Goal: Task Accomplishment & Management: Use online tool/utility

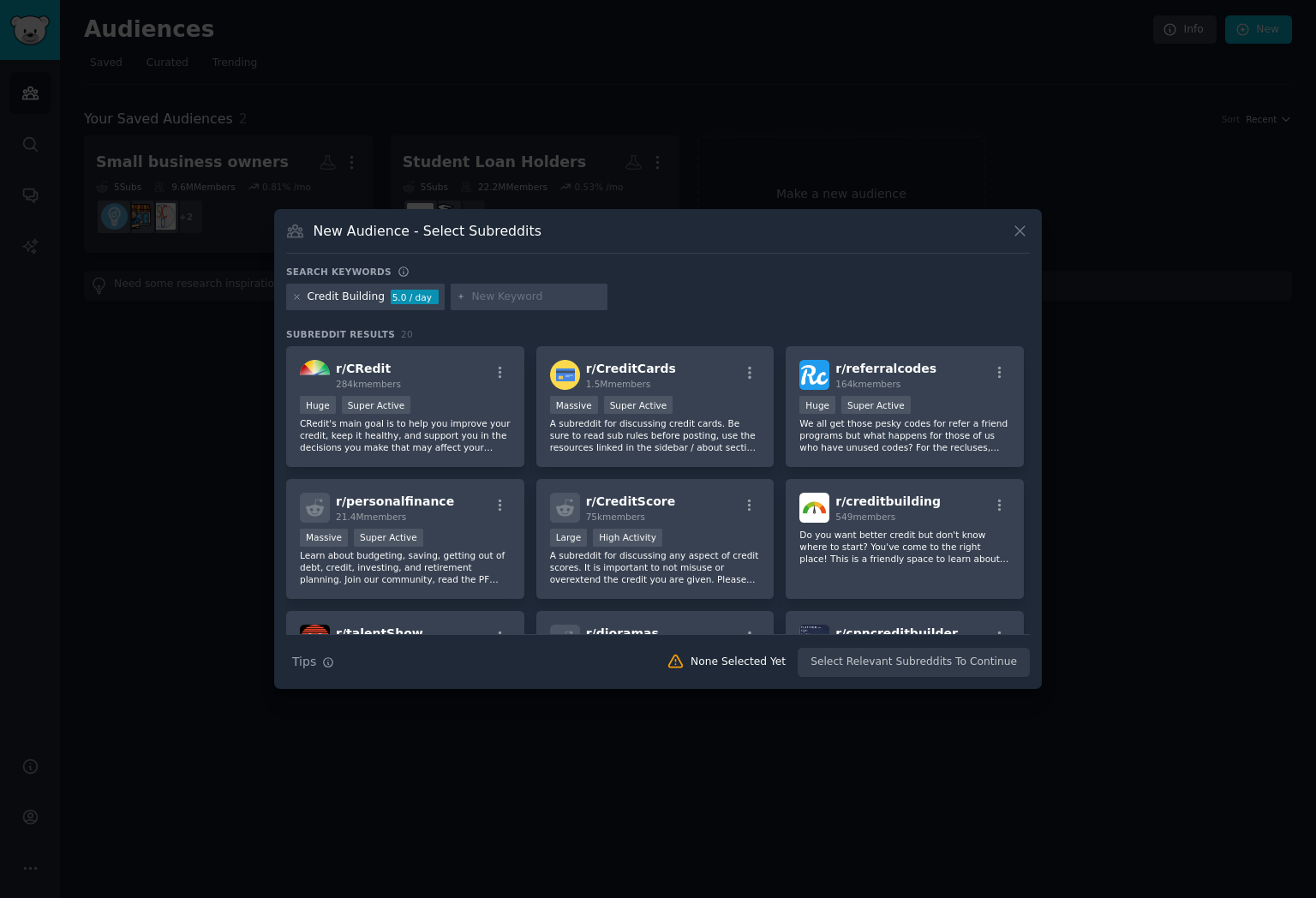
scroll to position [97, 0]
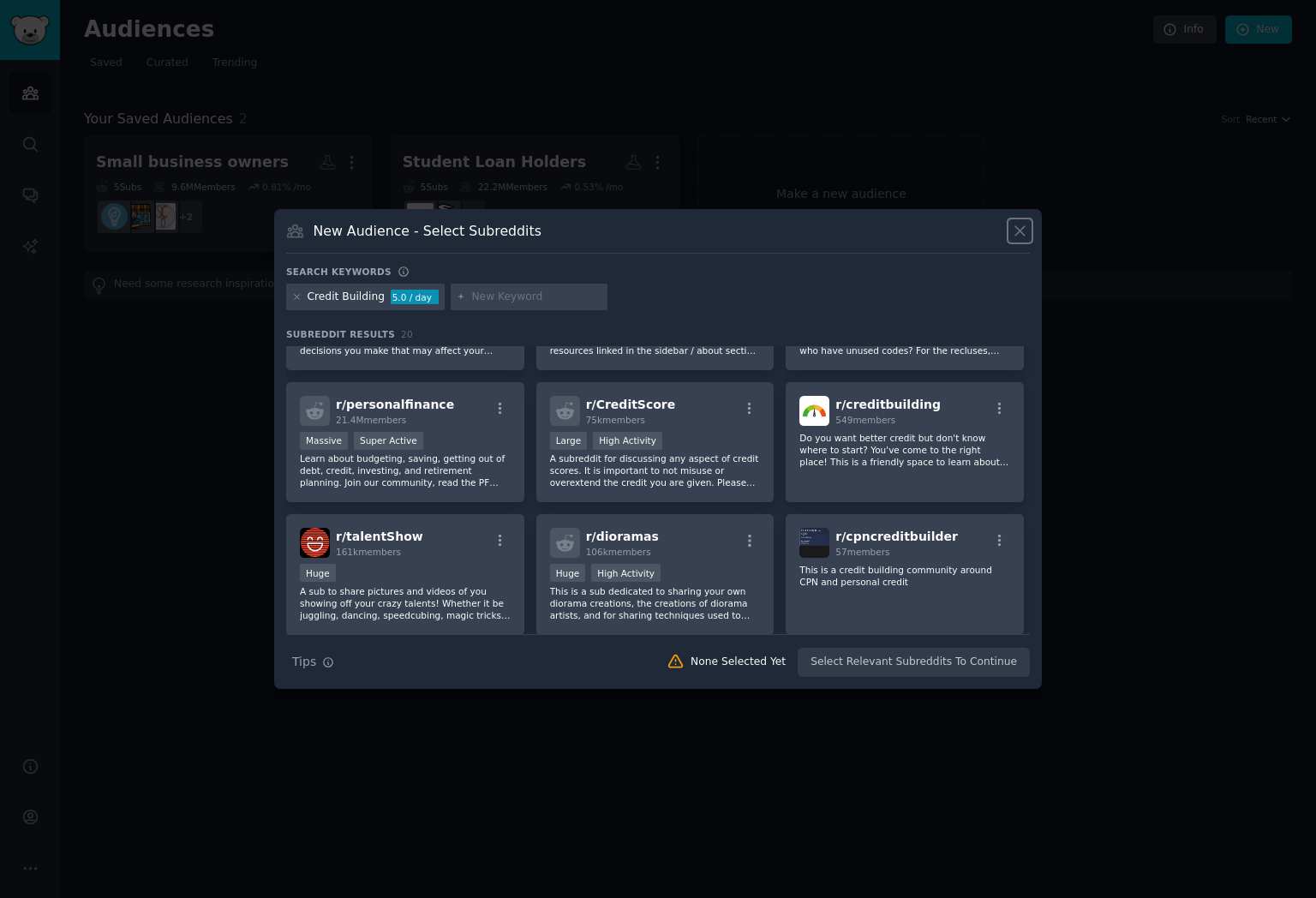
click at [1018, 233] on icon at bounding box center [1020, 230] width 9 height 9
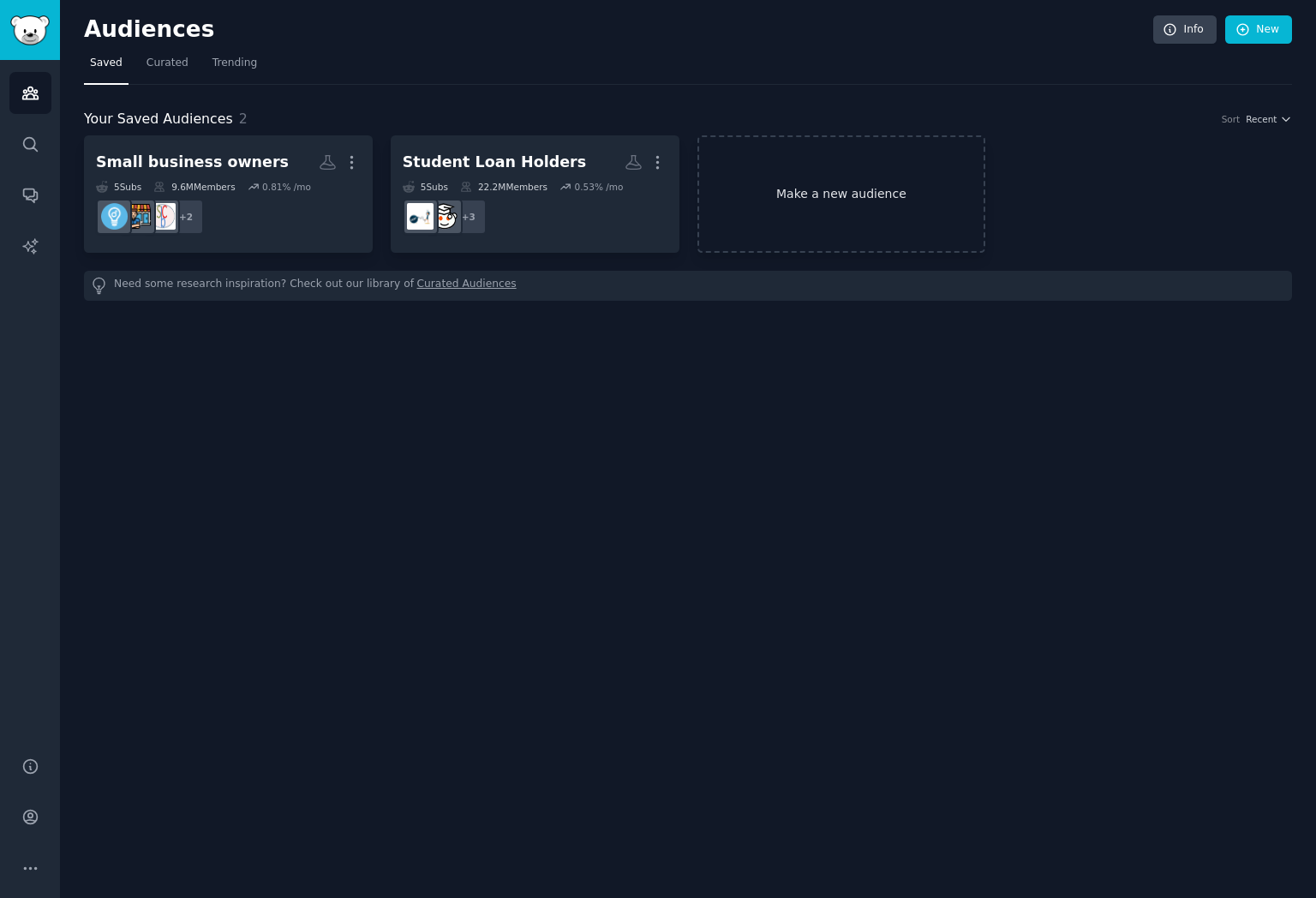
click at [820, 207] on link "Make a new audience" at bounding box center [841, 194] width 289 height 117
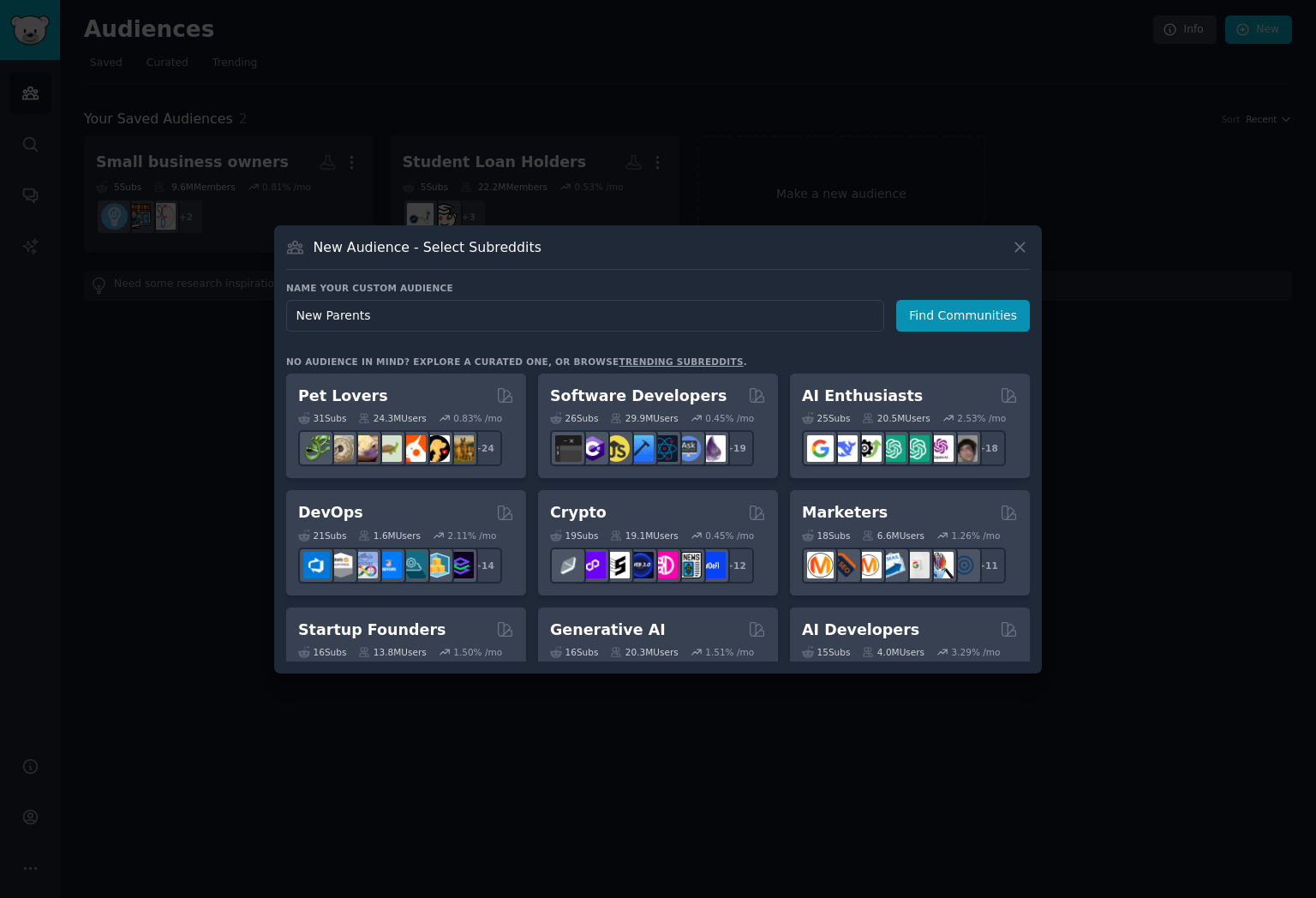
type input "New Parents"
click at [968, 355] on div "Name your custom audience Audience Name New Parents Find Communities" at bounding box center [658, 508] width 744 height 306
click at [968, 307] on button "Find Communities" at bounding box center [963, 315] width 134 height 32
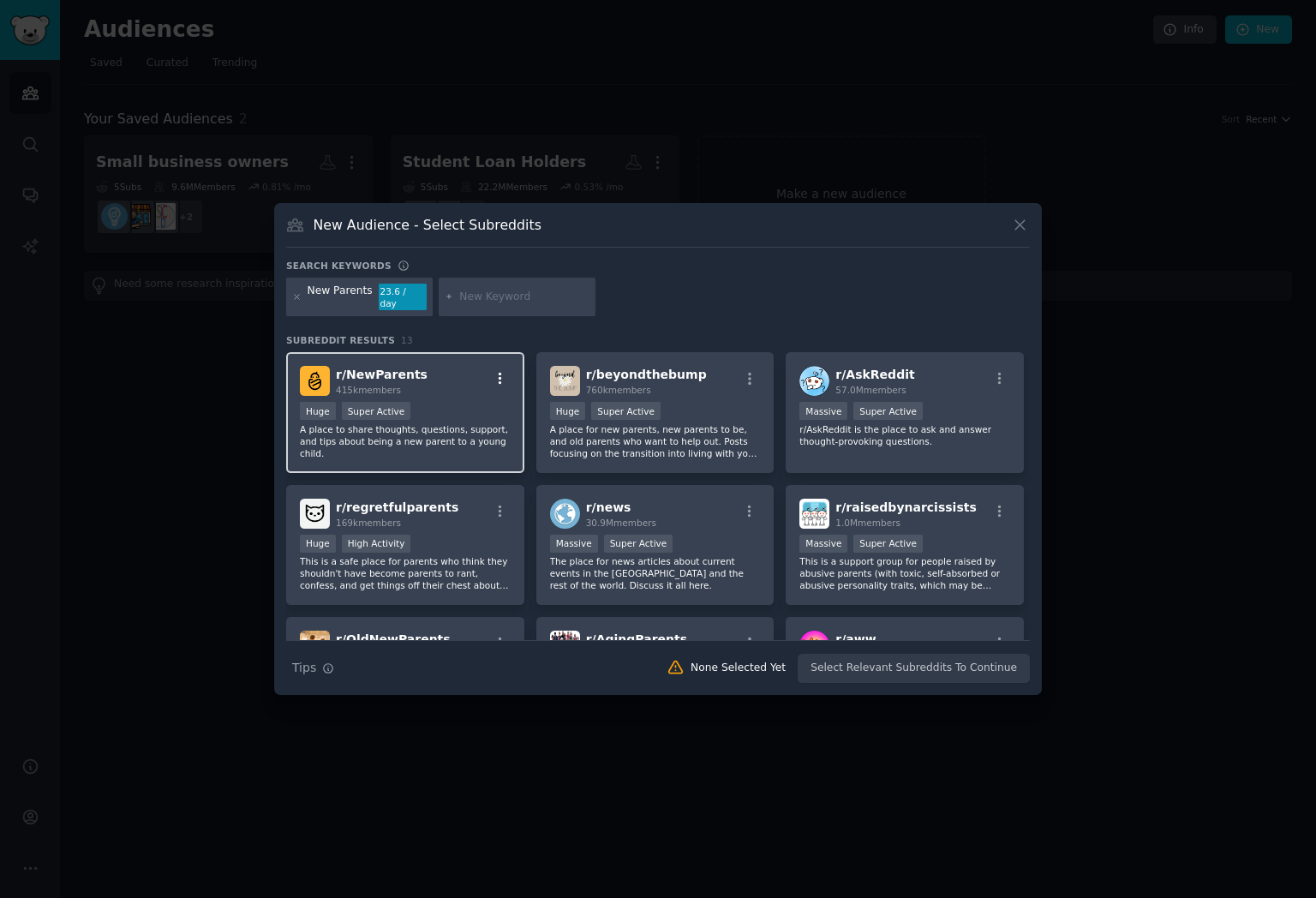
click at [500, 371] on icon "button" at bounding box center [501, 378] width 16 height 16
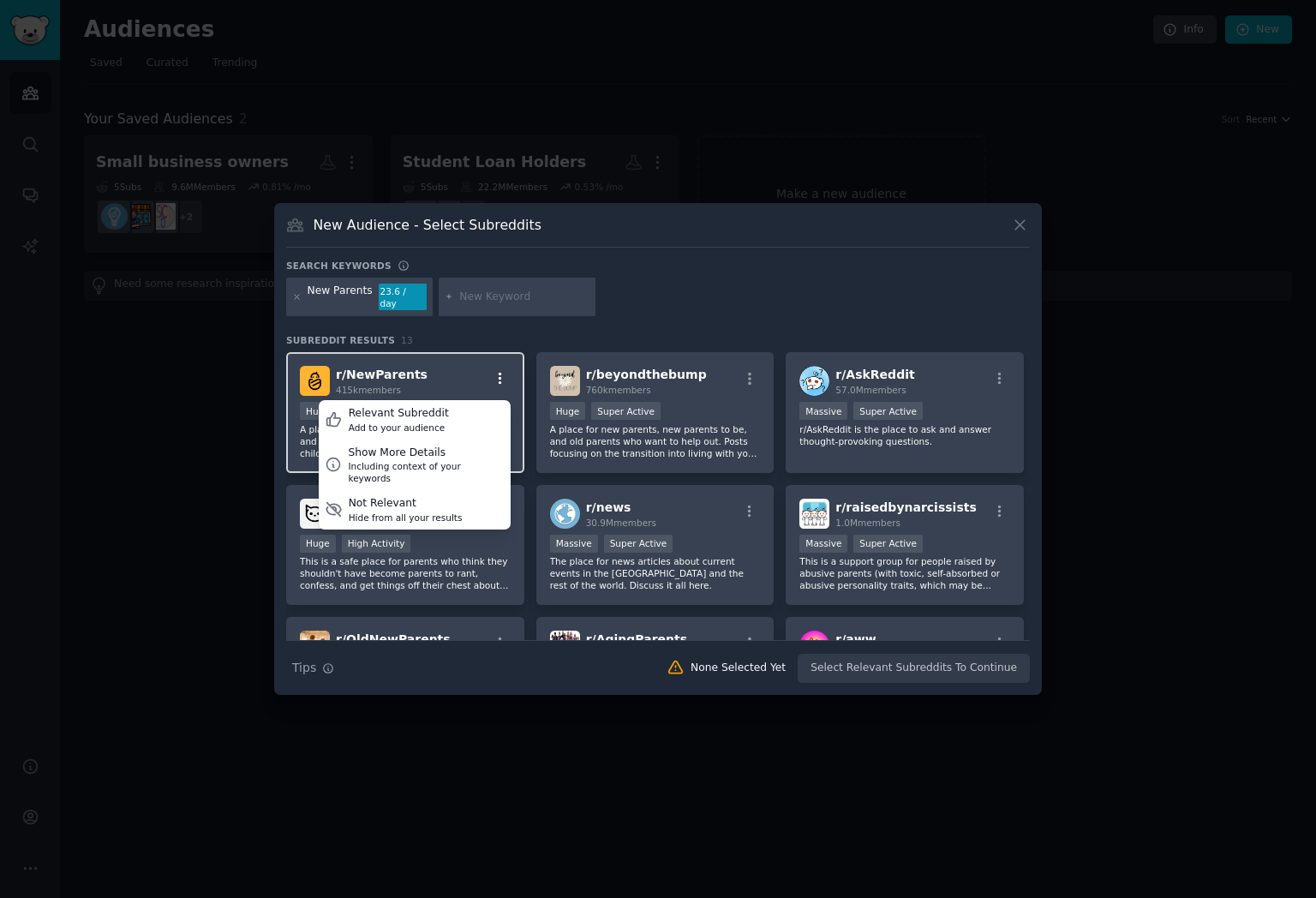
click at [500, 371] on icon "button" at bounding box center [501, 378] width 16 height 16
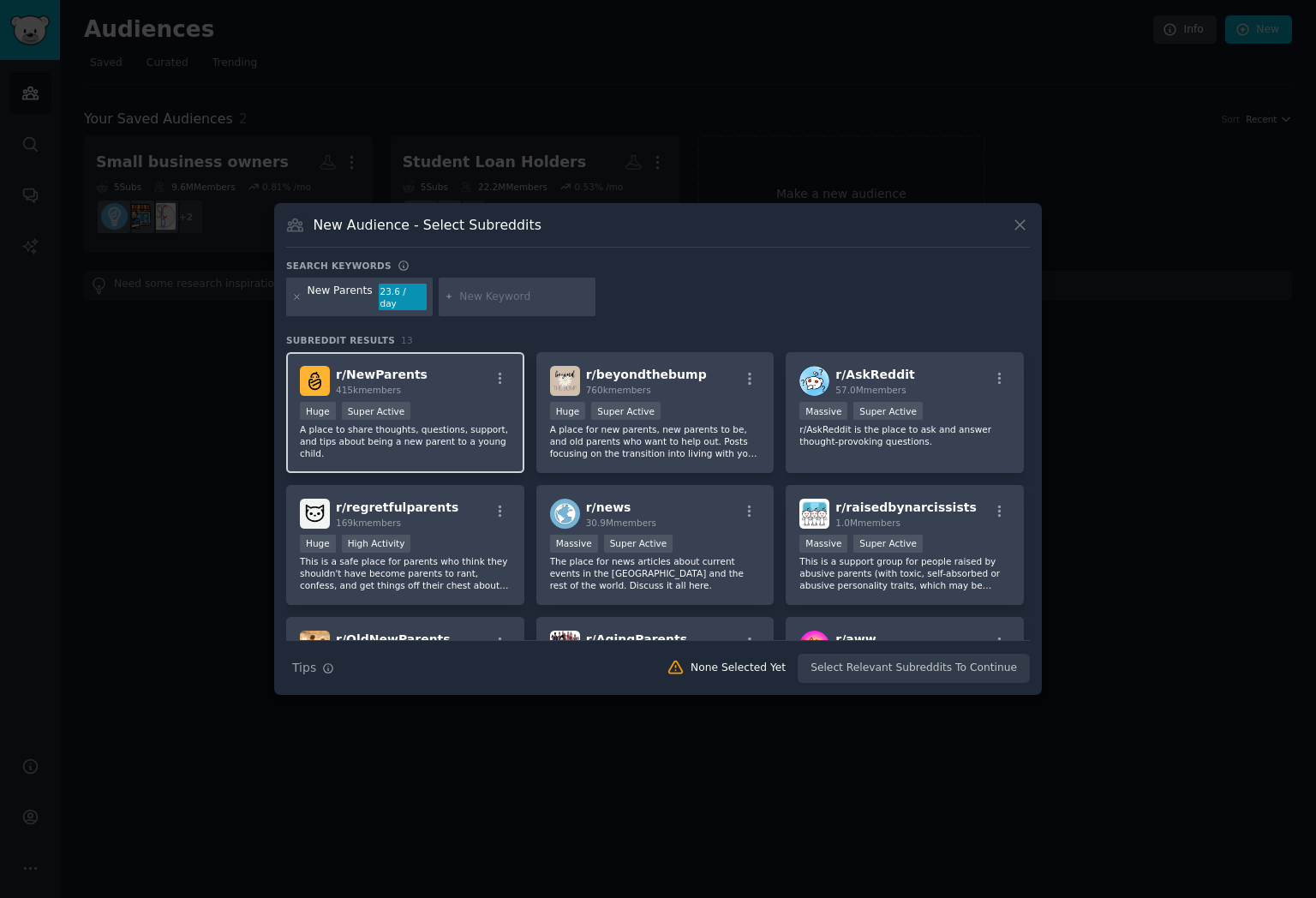
click at [491, 423] on p "A place to share thoughts, questions, support, and tips about being a new paren…" at bounding box center [405, 441] width 211 height 36
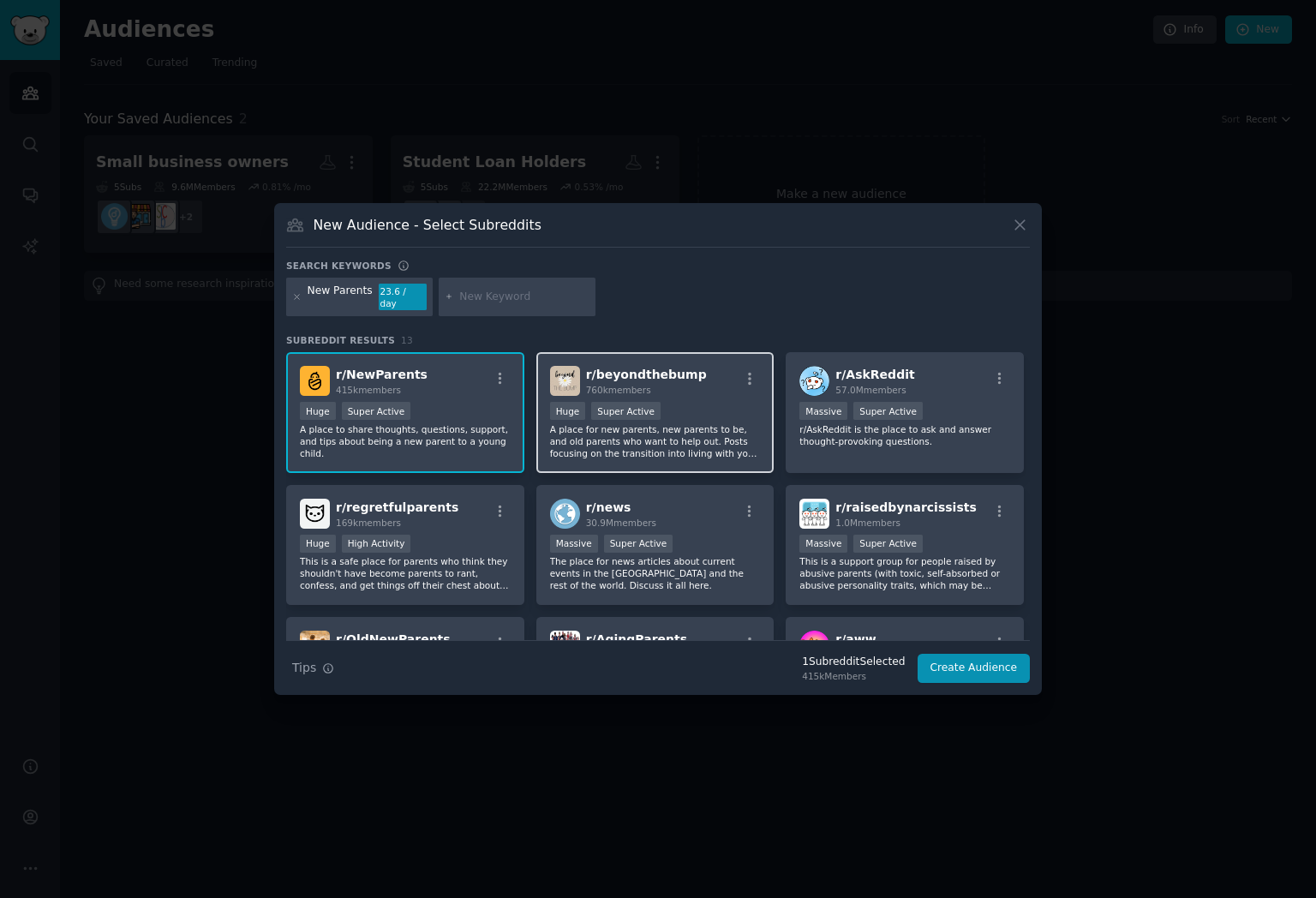
click at [713, 423] on p "A place for new parents, new parents to be, and old parents who want to help ou…" at bounding box center [655, 441] width 211 height 36
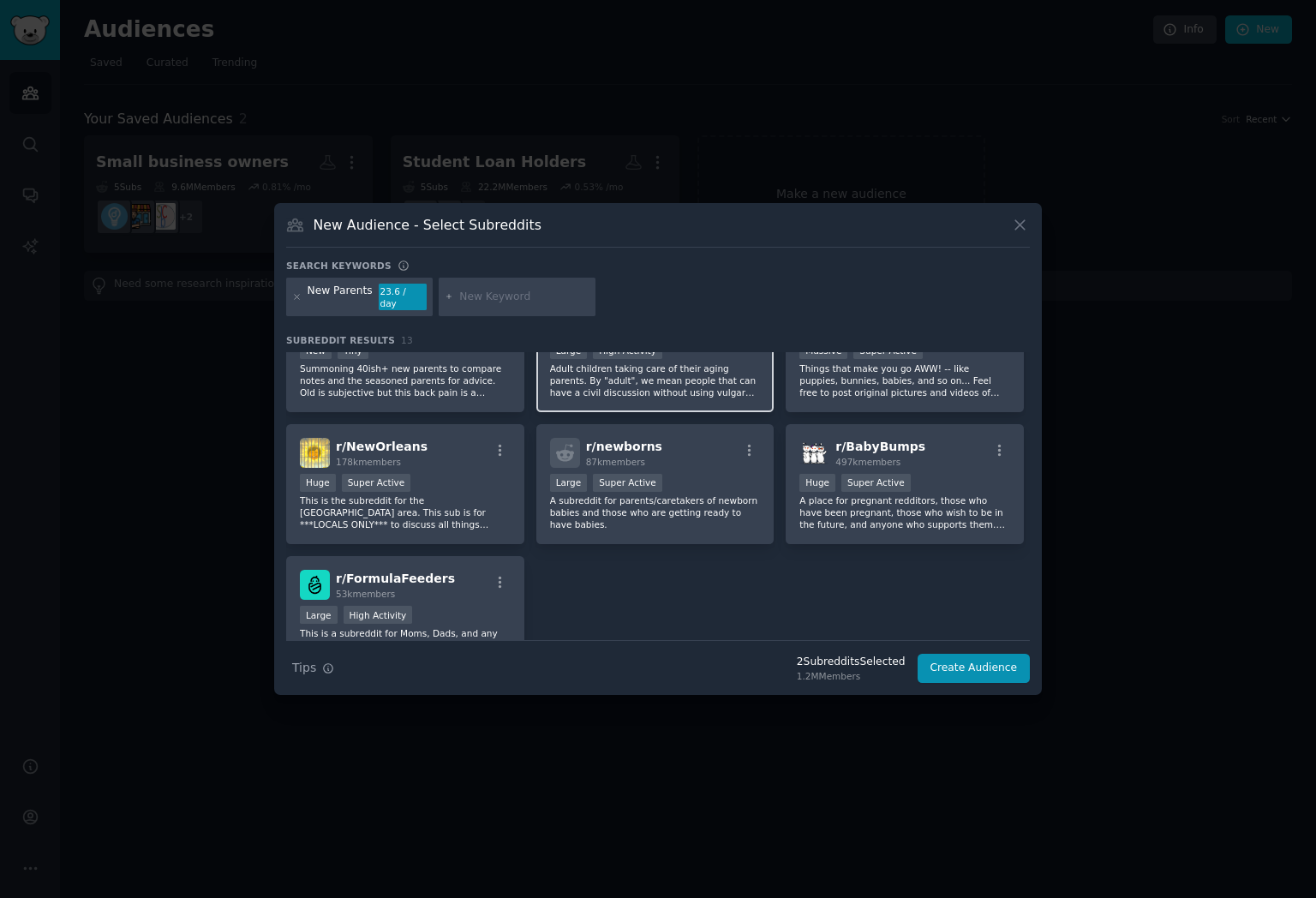
scroll to position [421, 0]
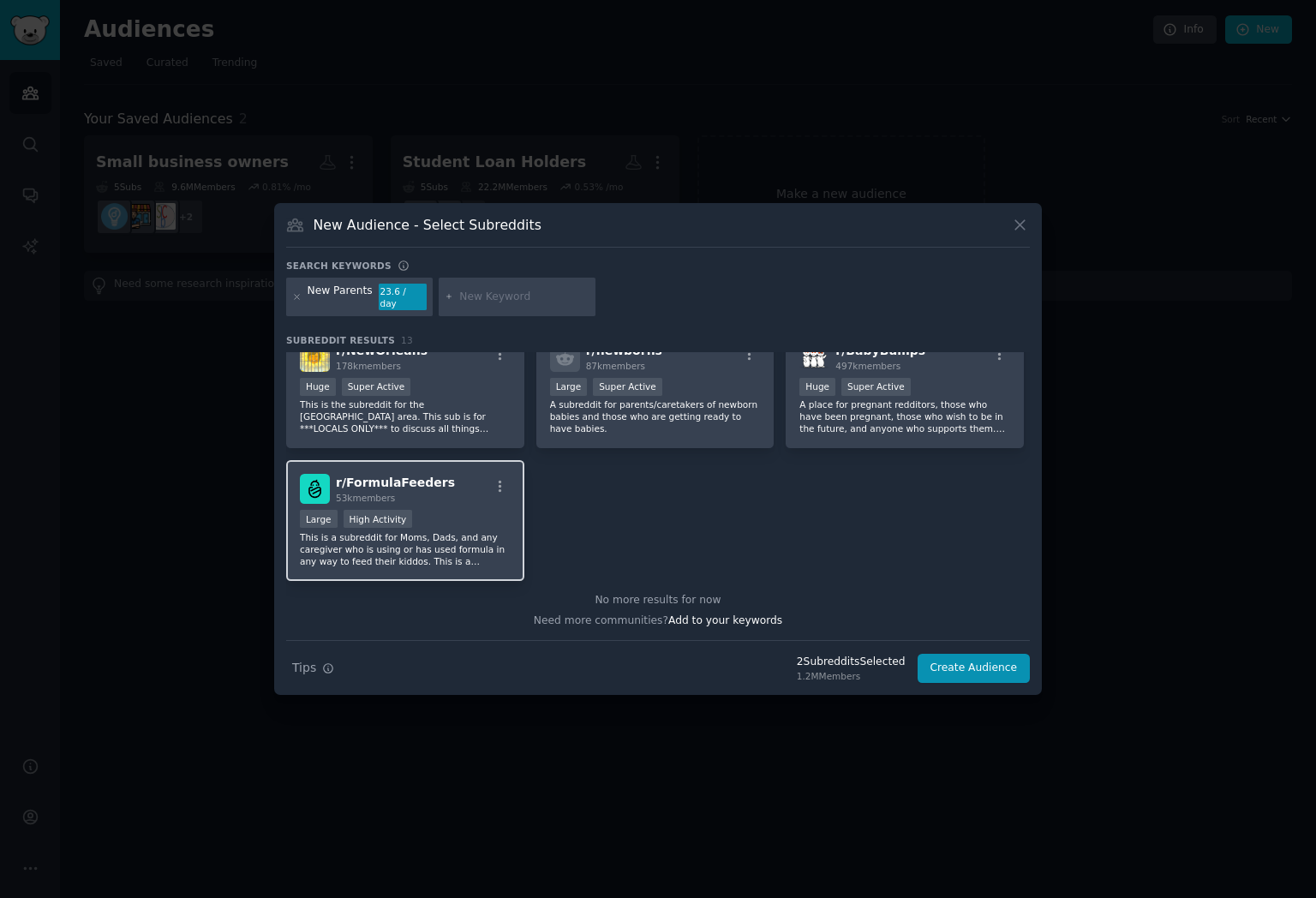
click at [496, 502] on div "r/ FormulaFeeders 53k members Large High Activity This is a subreddit for Moms,…" at bounding box center [405, 521] width 238 height 121
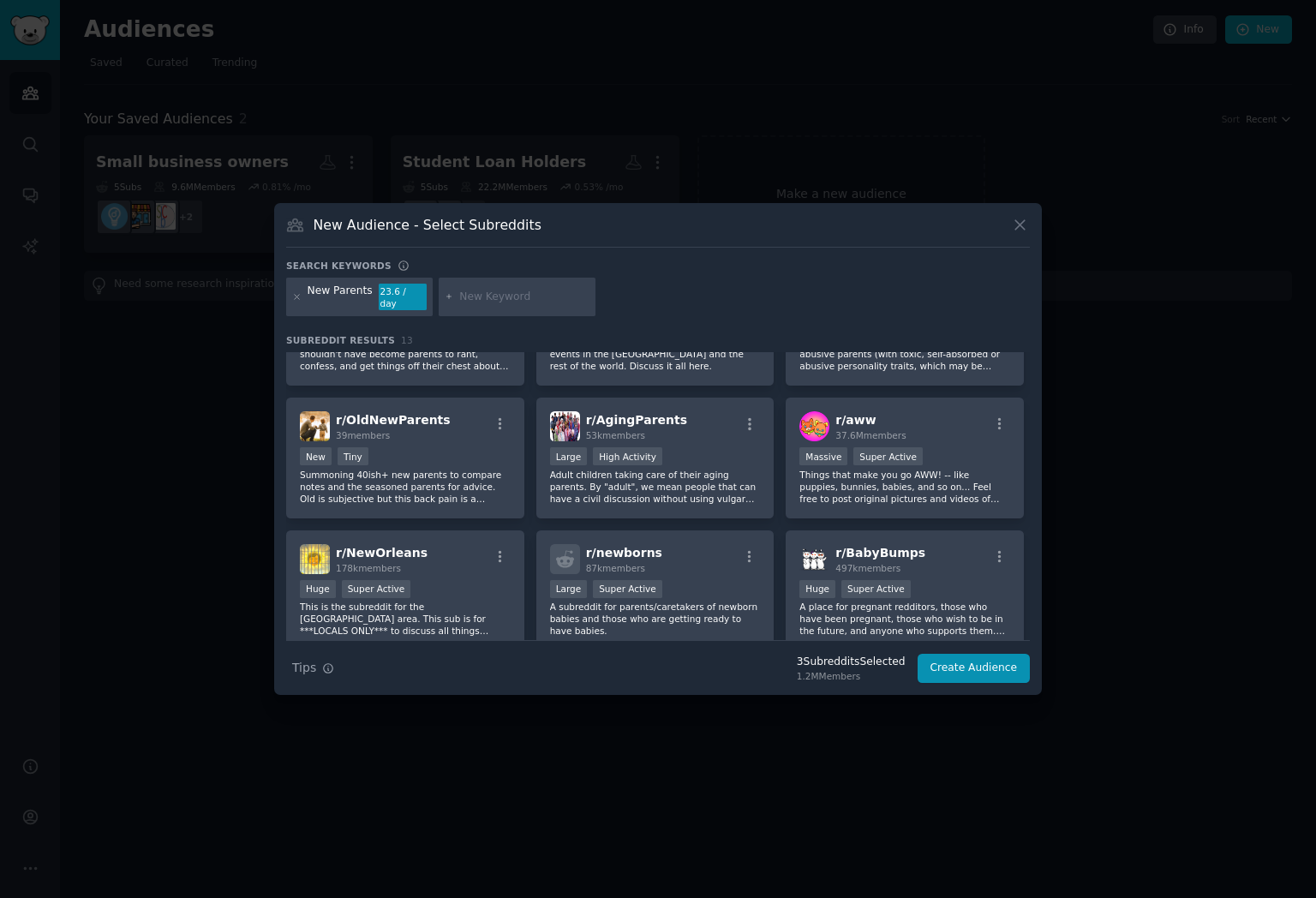
scroll to position [0, 0]
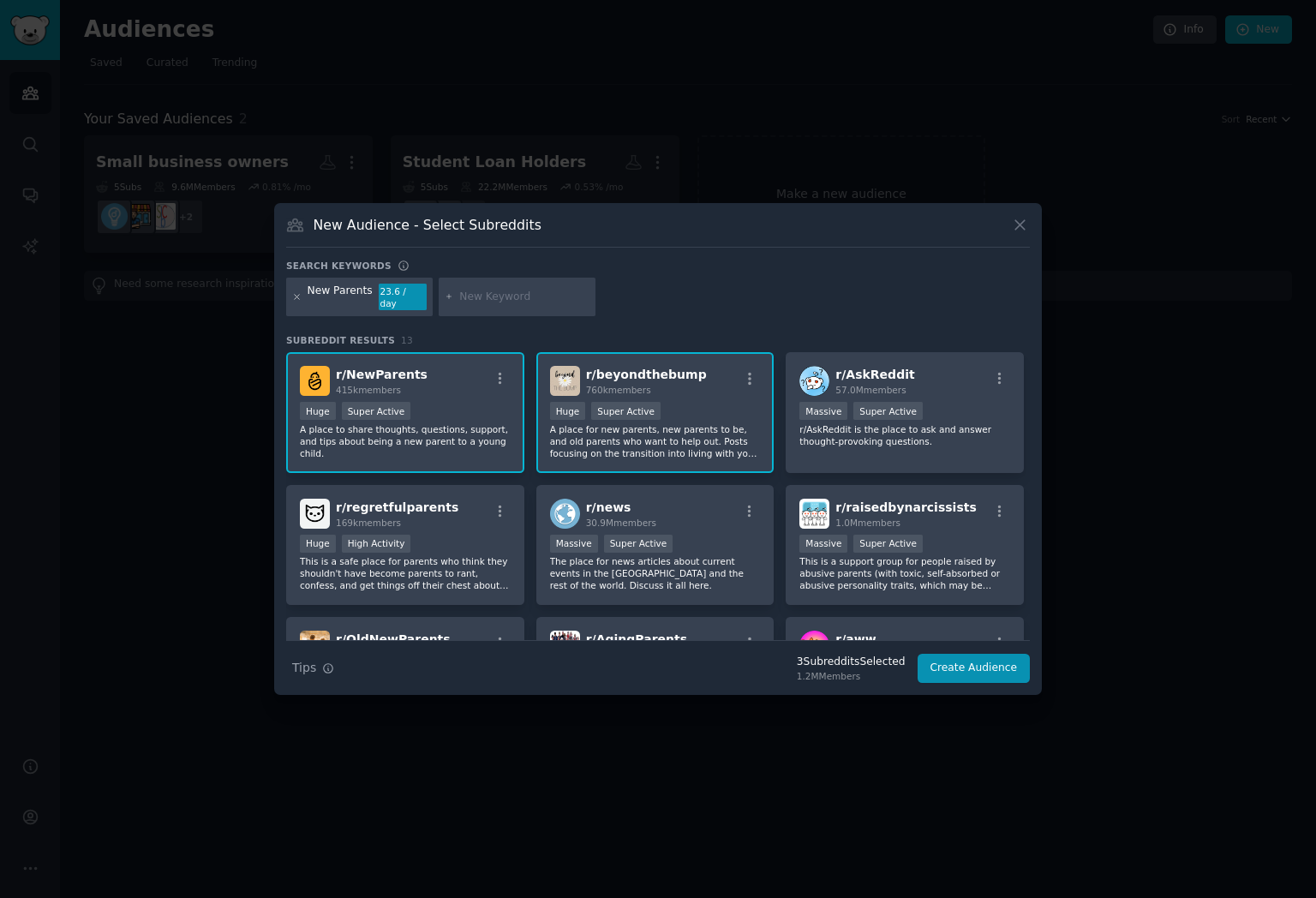
click at [293, 296] on icon at bounding box center [296, 296] width 9 height 9
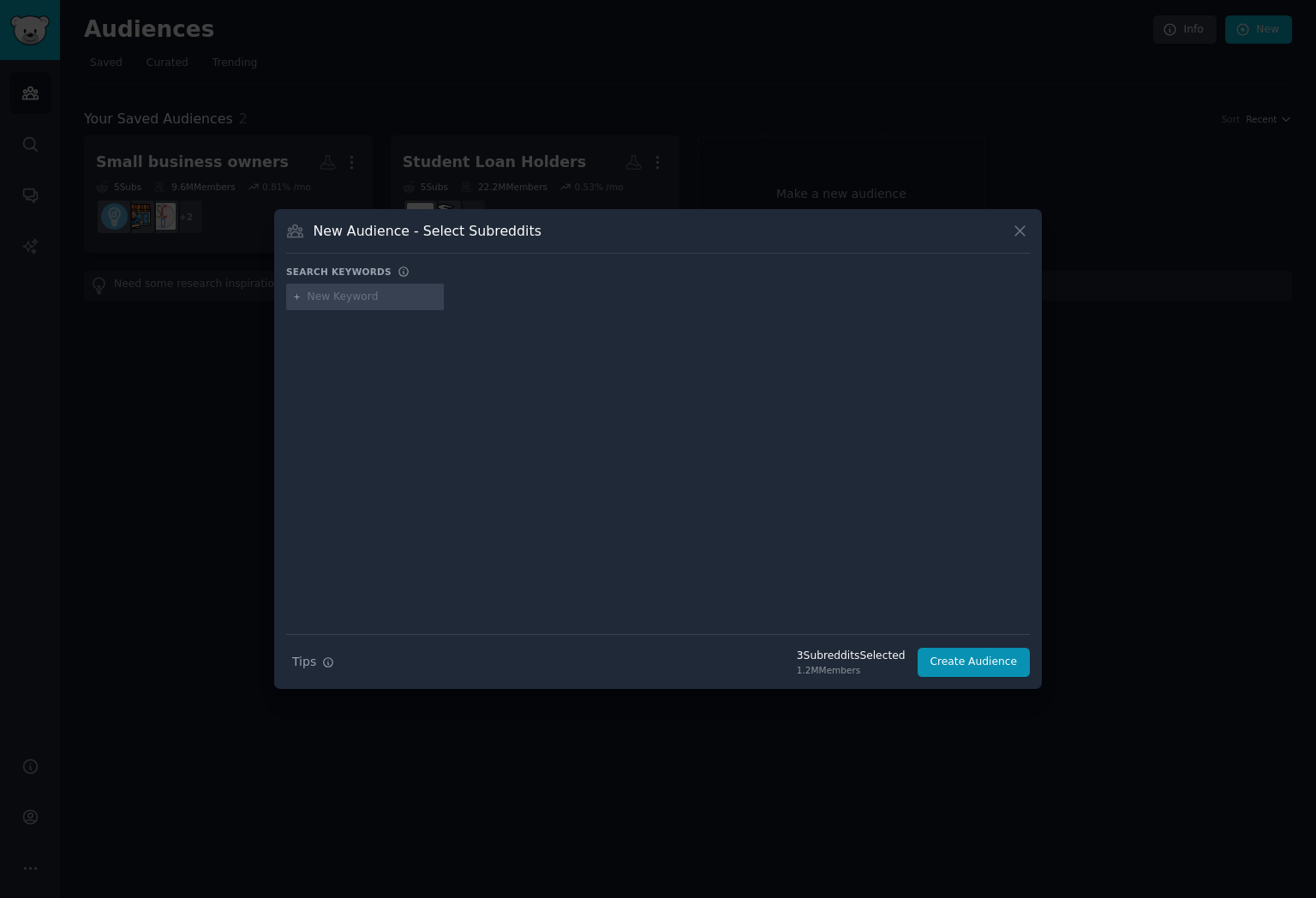
click at [352, 306] on div at bounding box center [365, 297] width 158 height 28
click at [297, 298] on icon at bounding box center [296, 296] width 9 height 9
click at [341, 298] on input "text" at bounding box center [372, 297] width 130 height 16
type input "New Pare"
type input "Parents"
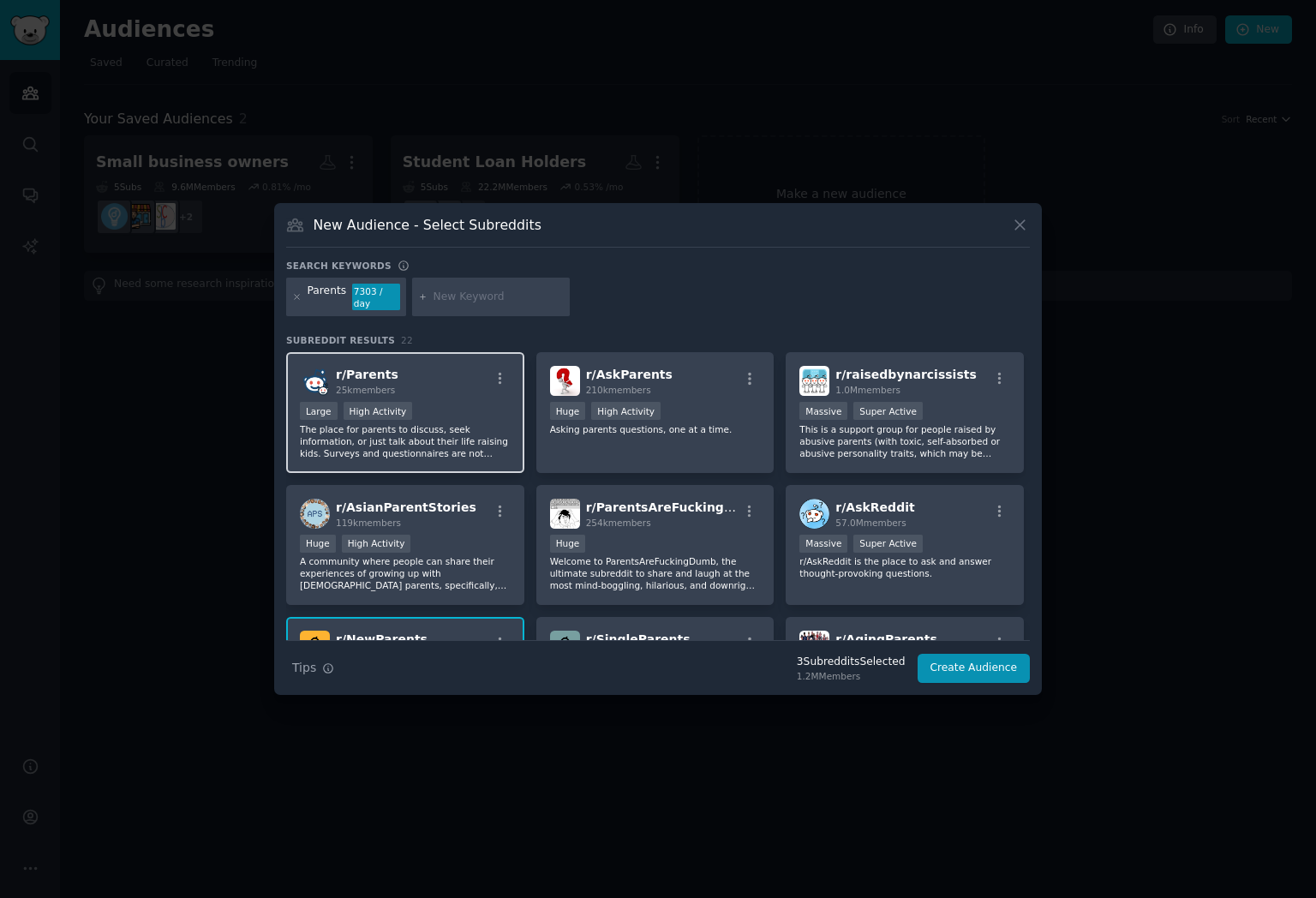
click at [465, 402] on div "Large High Activity" at bounding box center [405, 412] width 211 height 22
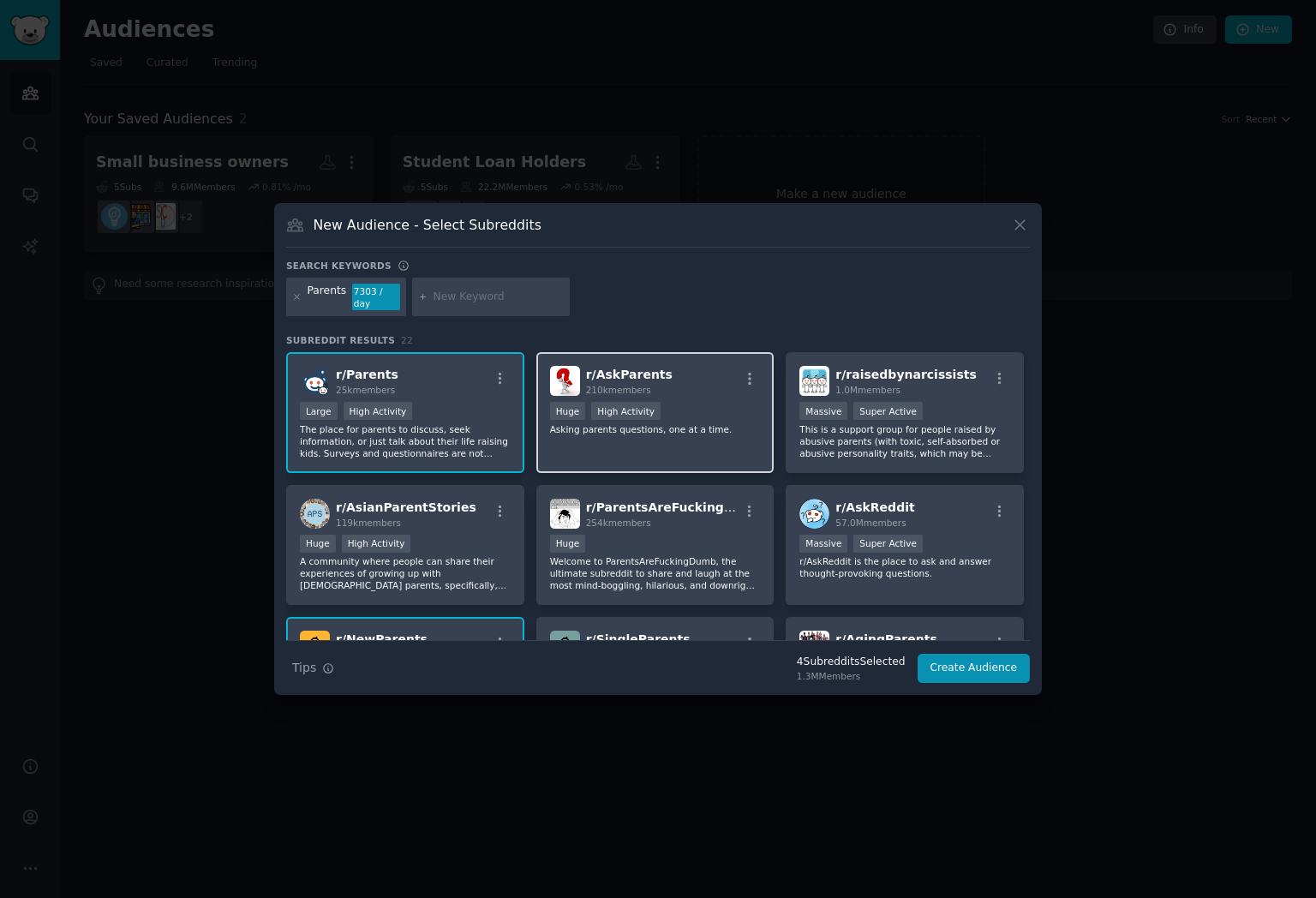
click at [708, 426] on p "Asking parents questions, one at a time." at bounding box center [655, 429] width 211 height 12
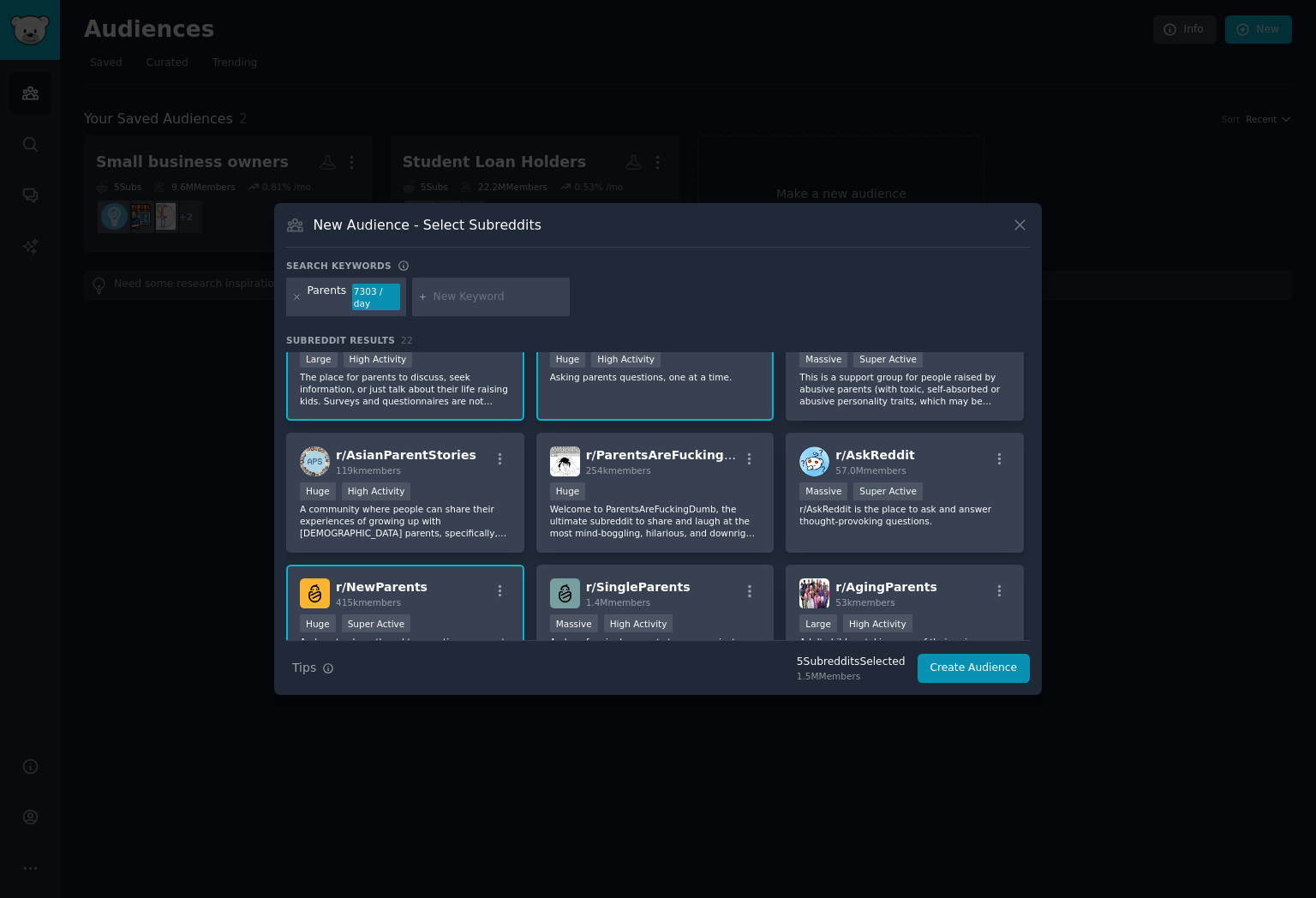
scroll to position [109, 0]
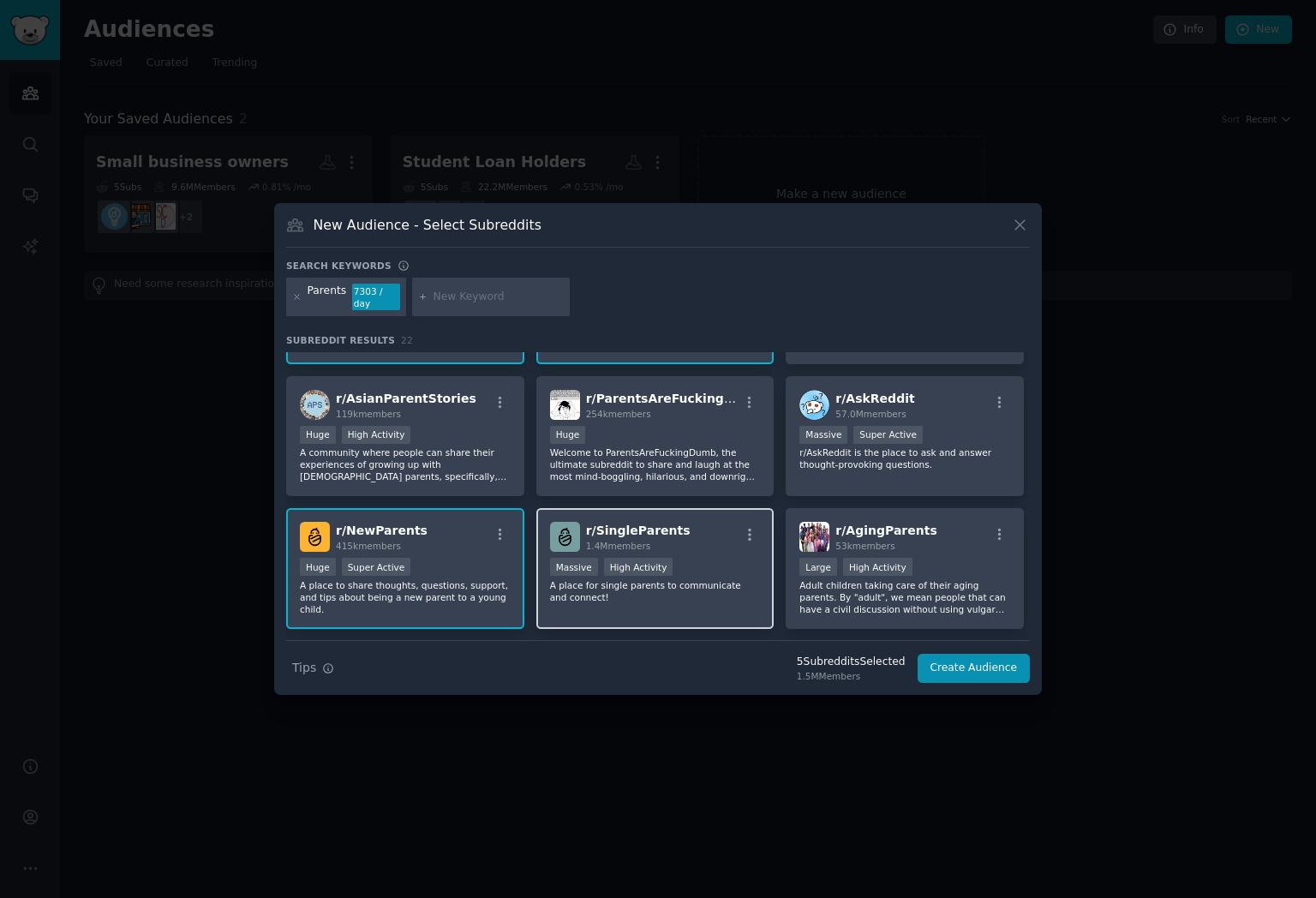
click at [731, 586] on p "A place for single parents to communicate and connect!" at bounding box center [655, 591] width 211 height 24
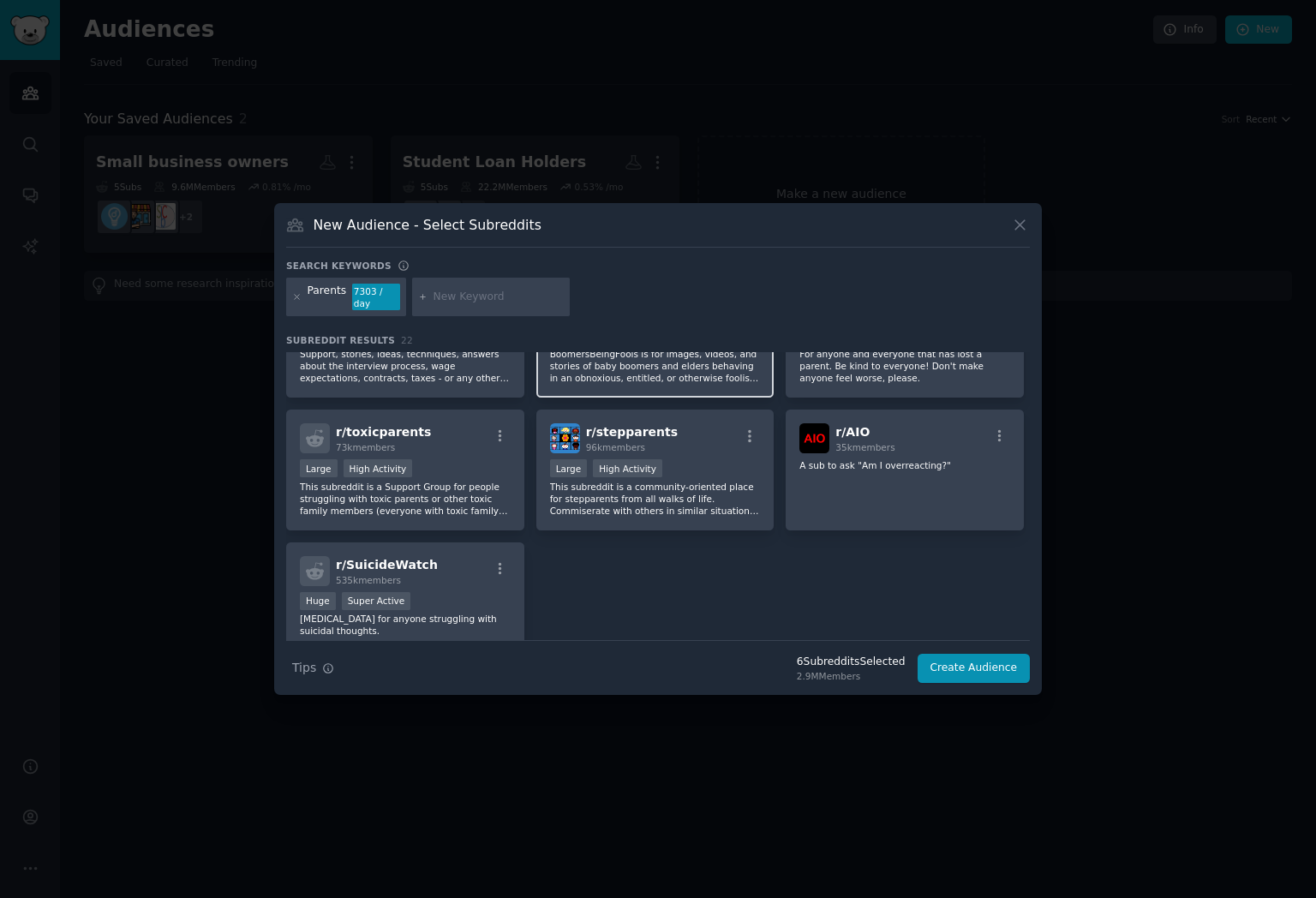
scroll to position [807, 0]
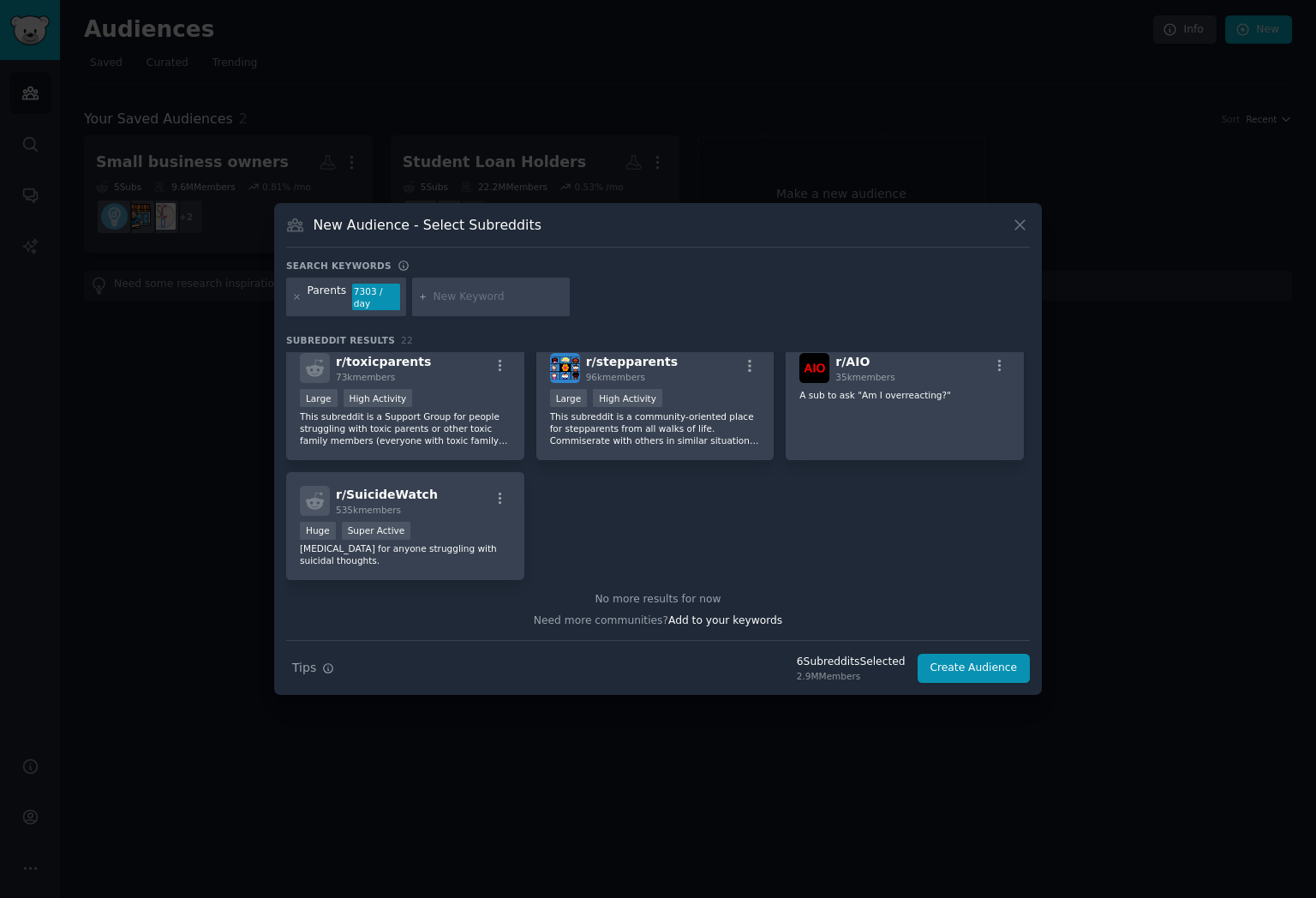
click at [422, 298] on icon at bounding box center [422, 296] width 9 height 9
click at [418, 298] on icon at bounding box center [422, 296] width 9 height 9
click at [430, 298] on div at bounding box center [490, 297] width 158 height 40
click at [451, 298] on input "text" at bounding box center [498, 297] width 130 height 16
type input "pregnancy"
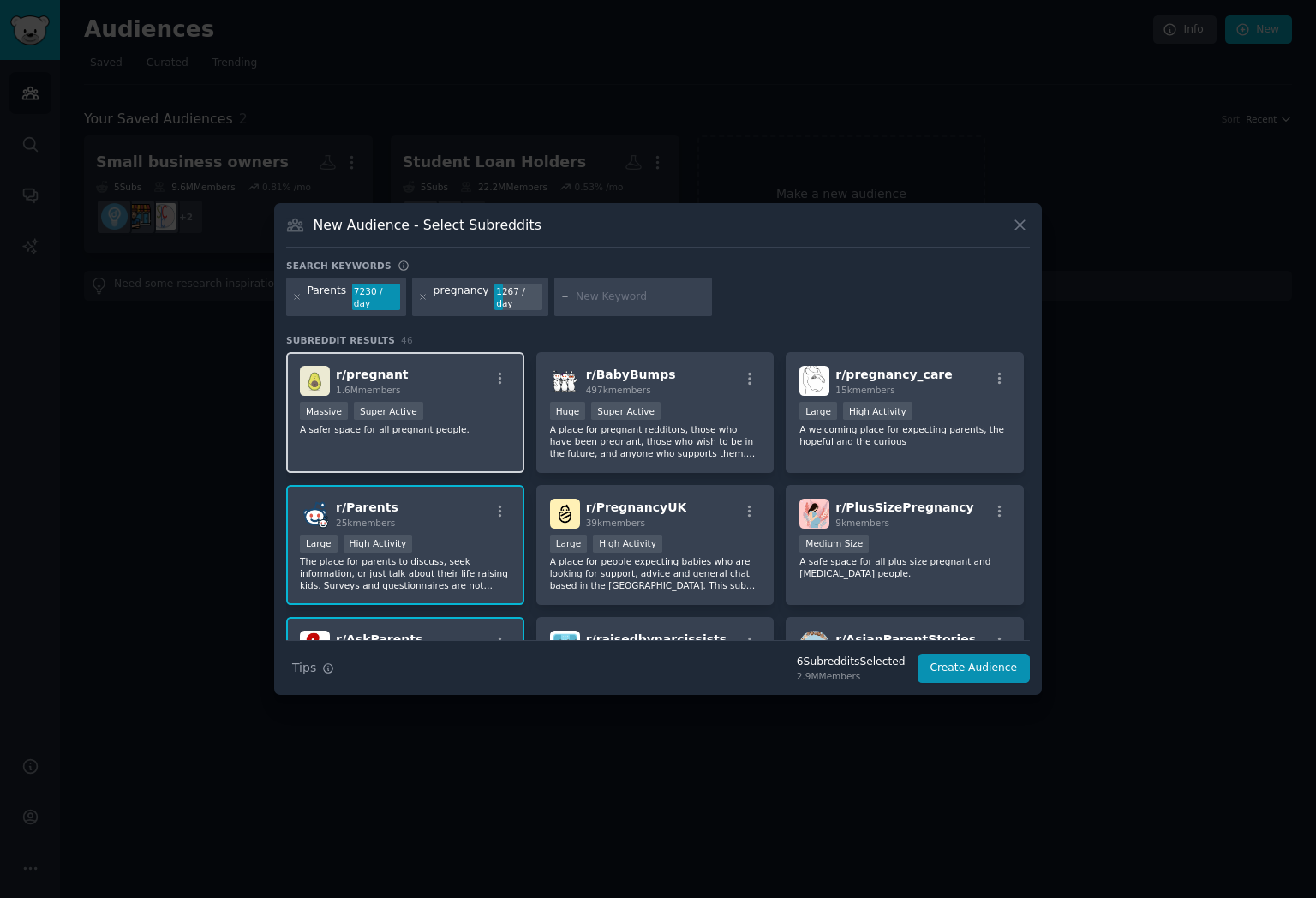
click at [477, 394] on div "r/ pregnant 1.6M members" at bounding box center [405, 380] width 211 height 30
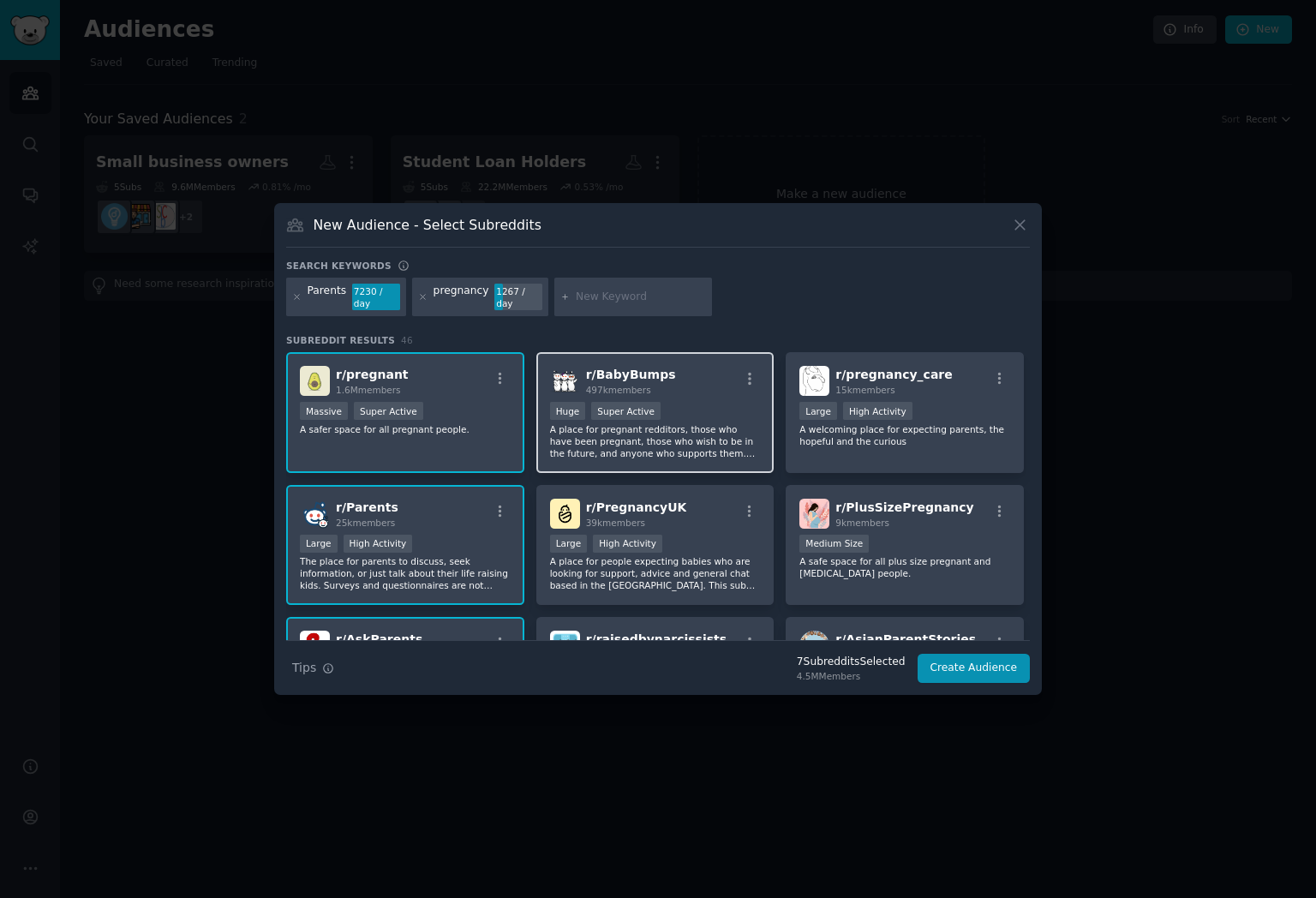
click at [729, 385] on div "r/ BabyBumps 497k members" at bounding box center [655, 380] width 211 height 30
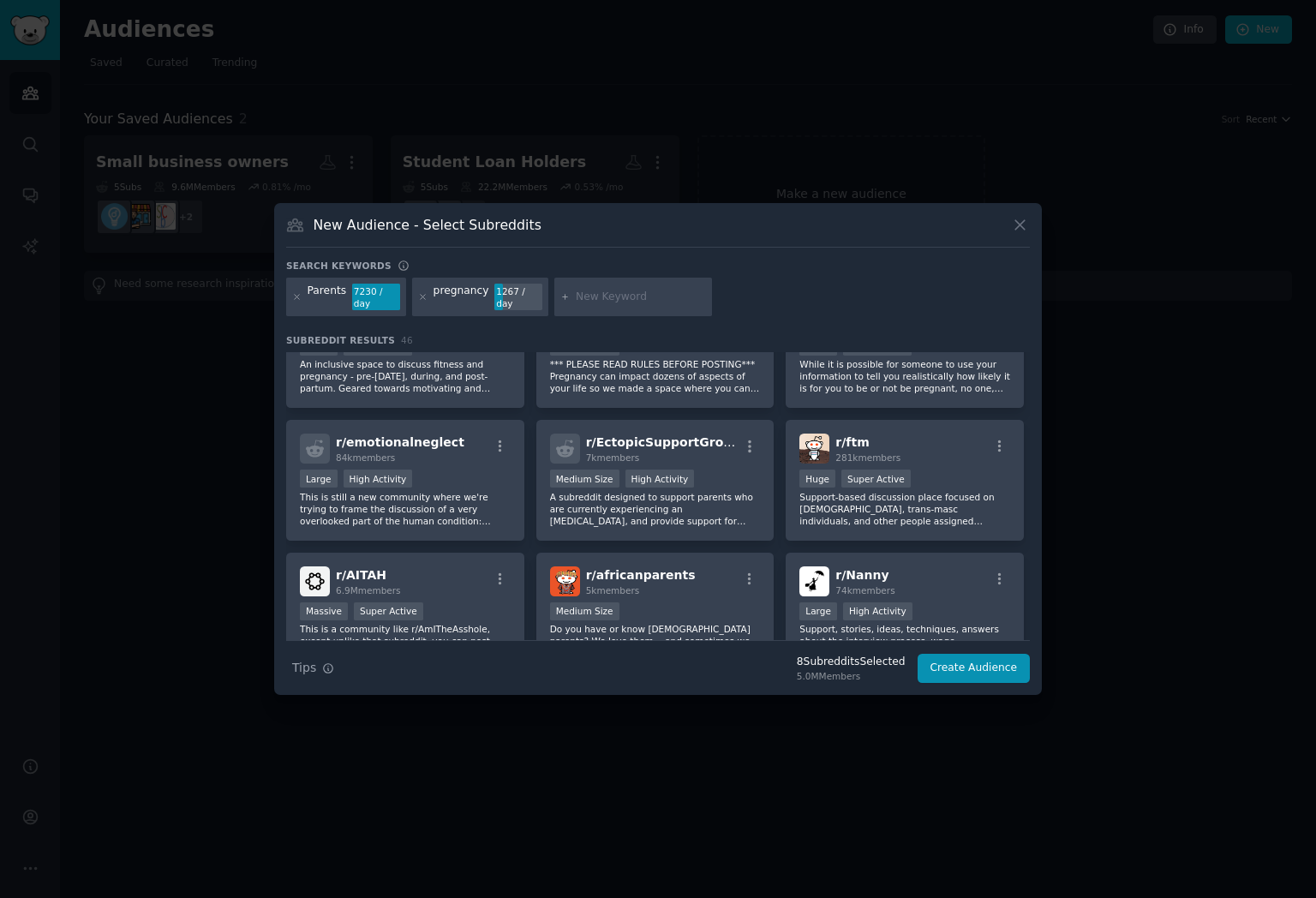
scroll to position [1032, 0]
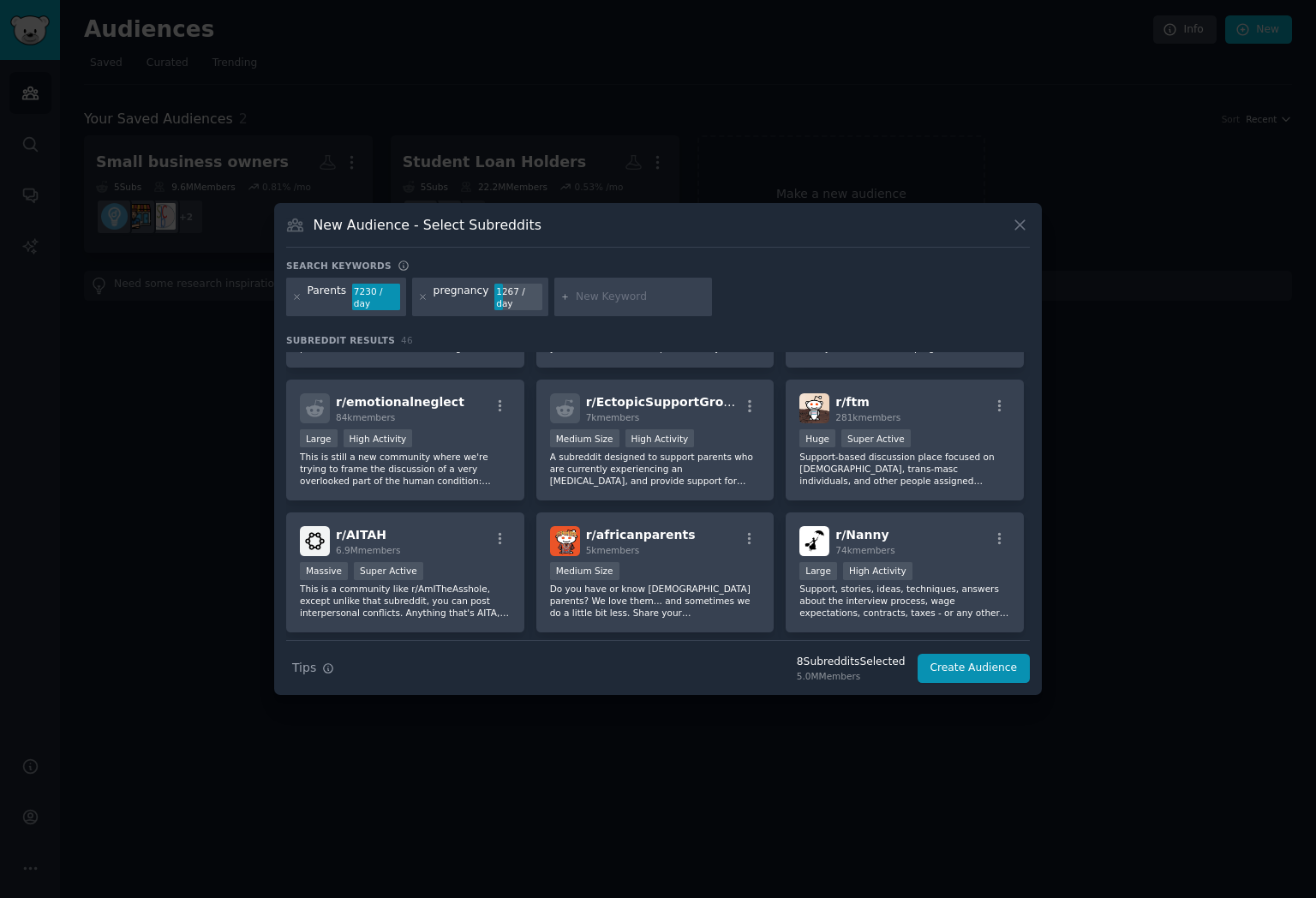
click at [592, 303] on input "text" at bounding box center [640, 297] width 130 height 16
click at [959, 664] on button "Create Audience" at bounding box center [974, 668] width 113 height 29
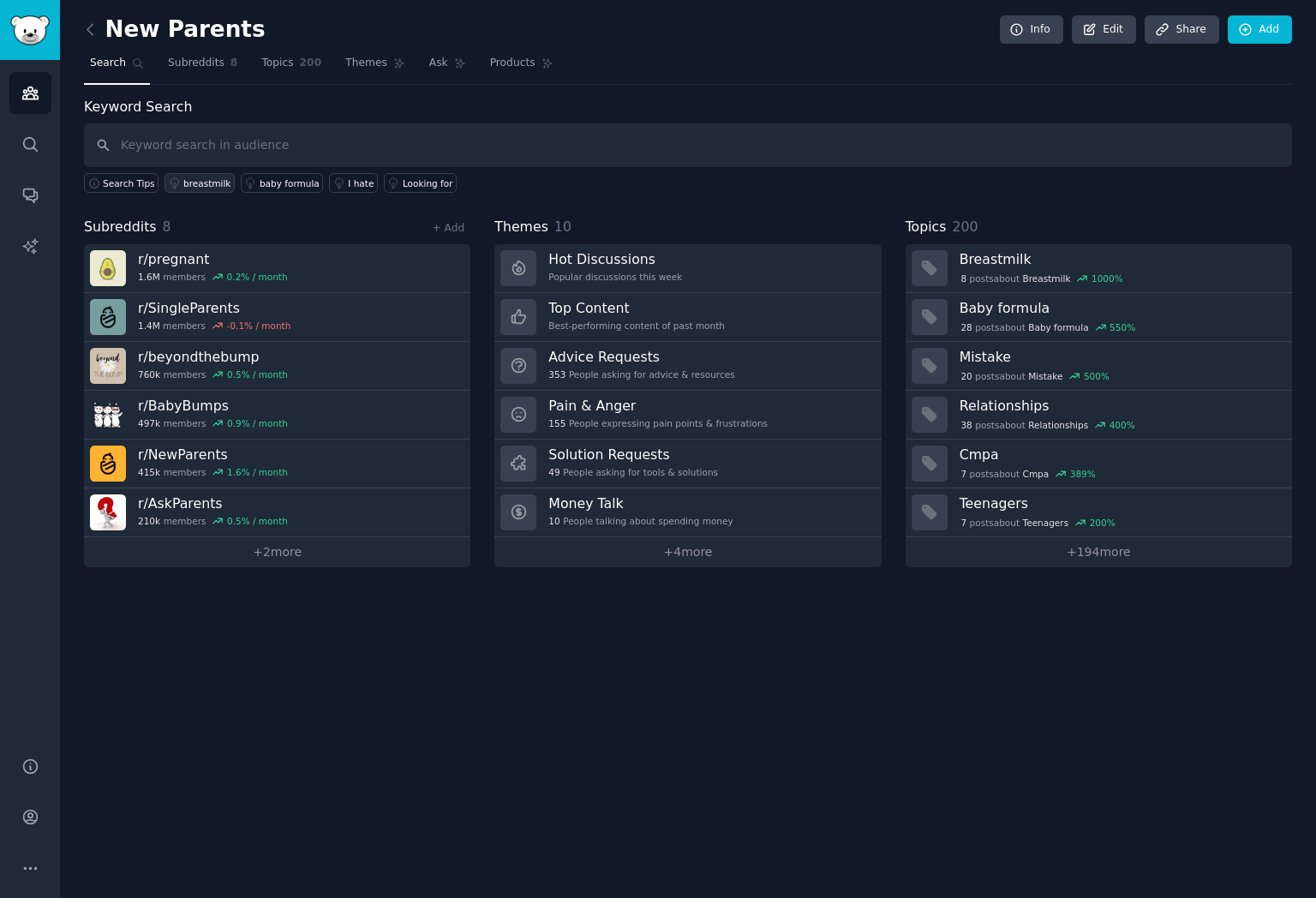
click at [216, 184] on div "breastmilk" at bounding box center [207, 184] width 47 height 12
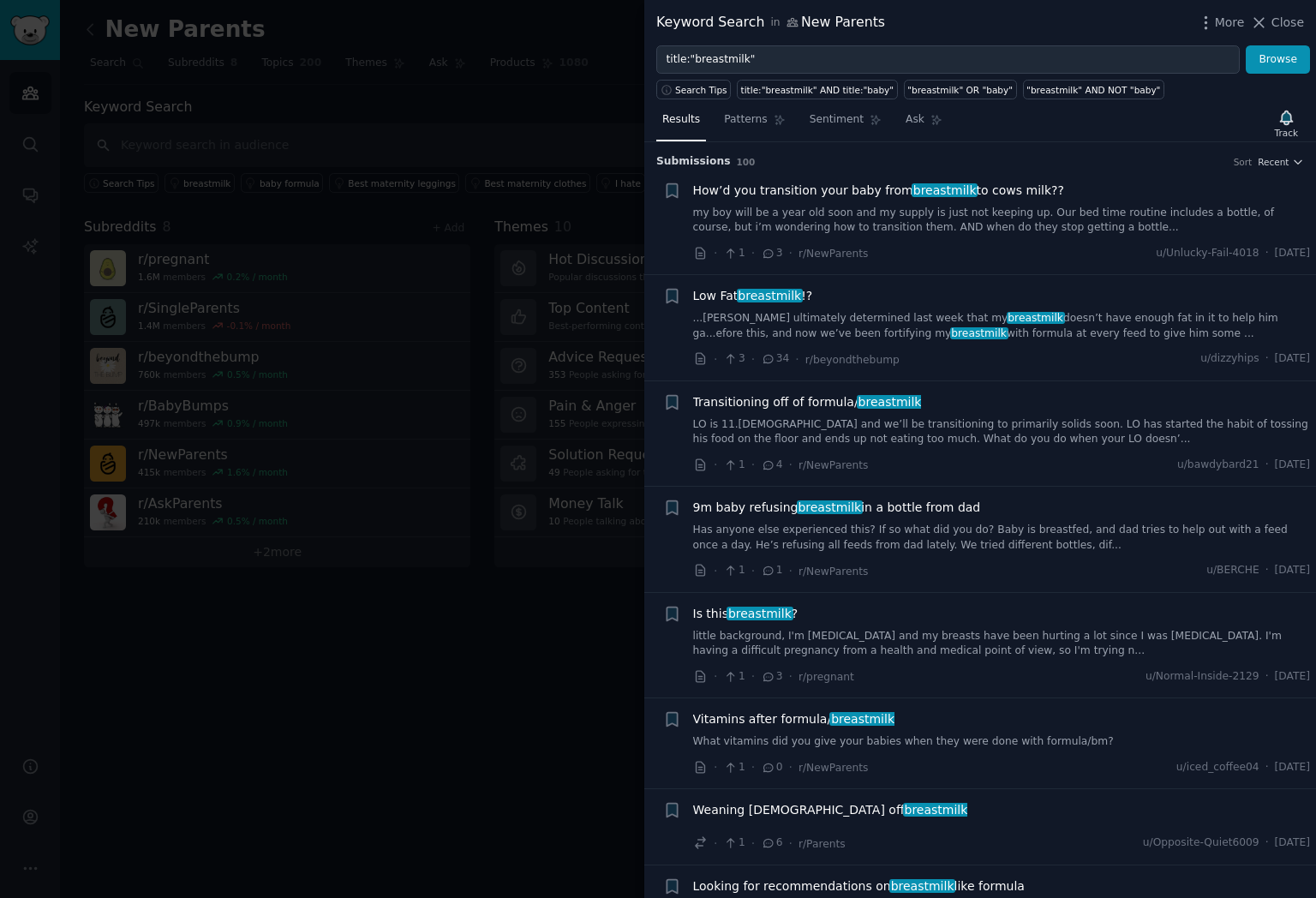
click at [604, 79] on div at bounding box center [658, 449] width 1316 height 898
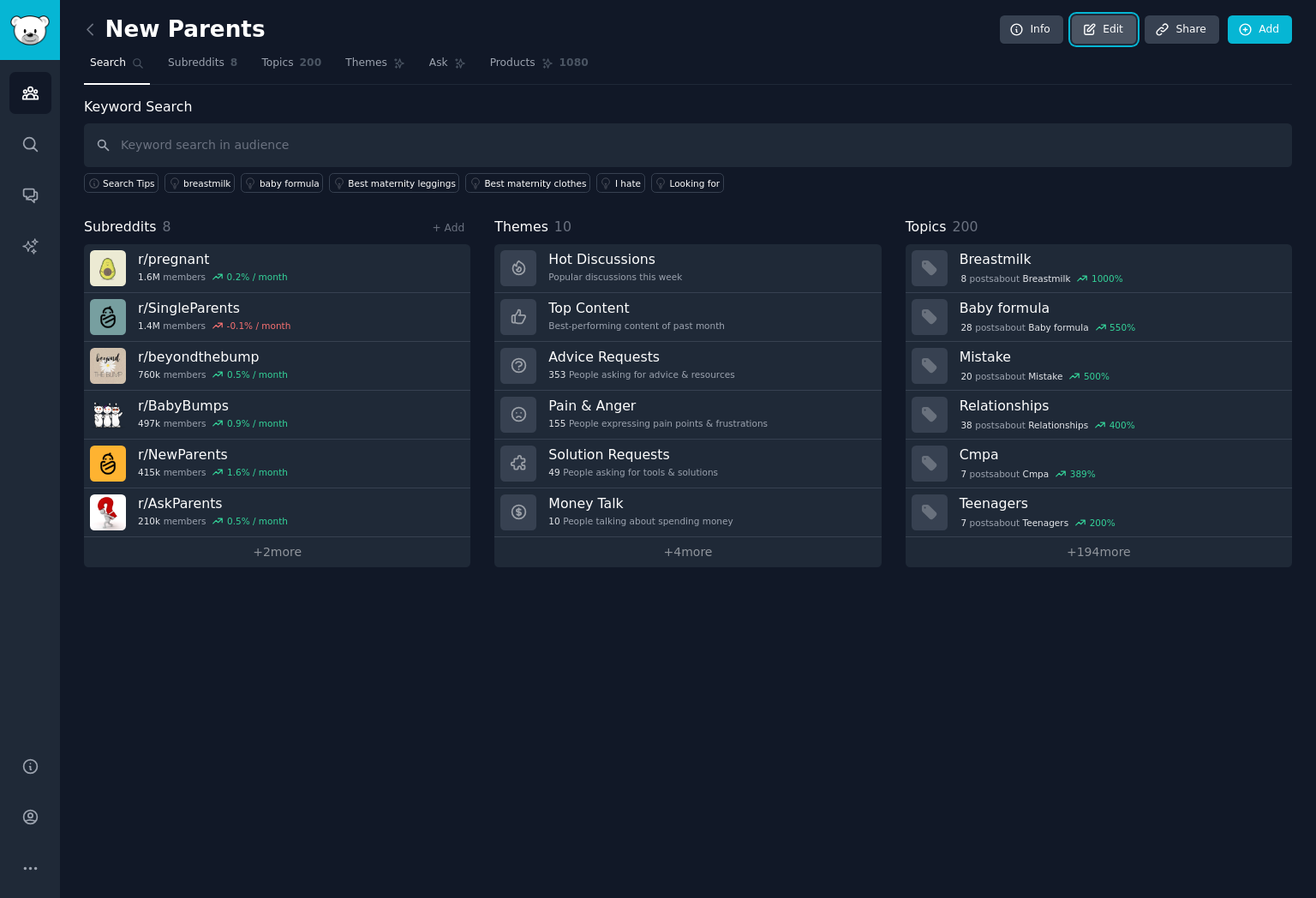
click at [1106, 16] on link "Edit" at bounding box center [1103, 30] width 65 height 29
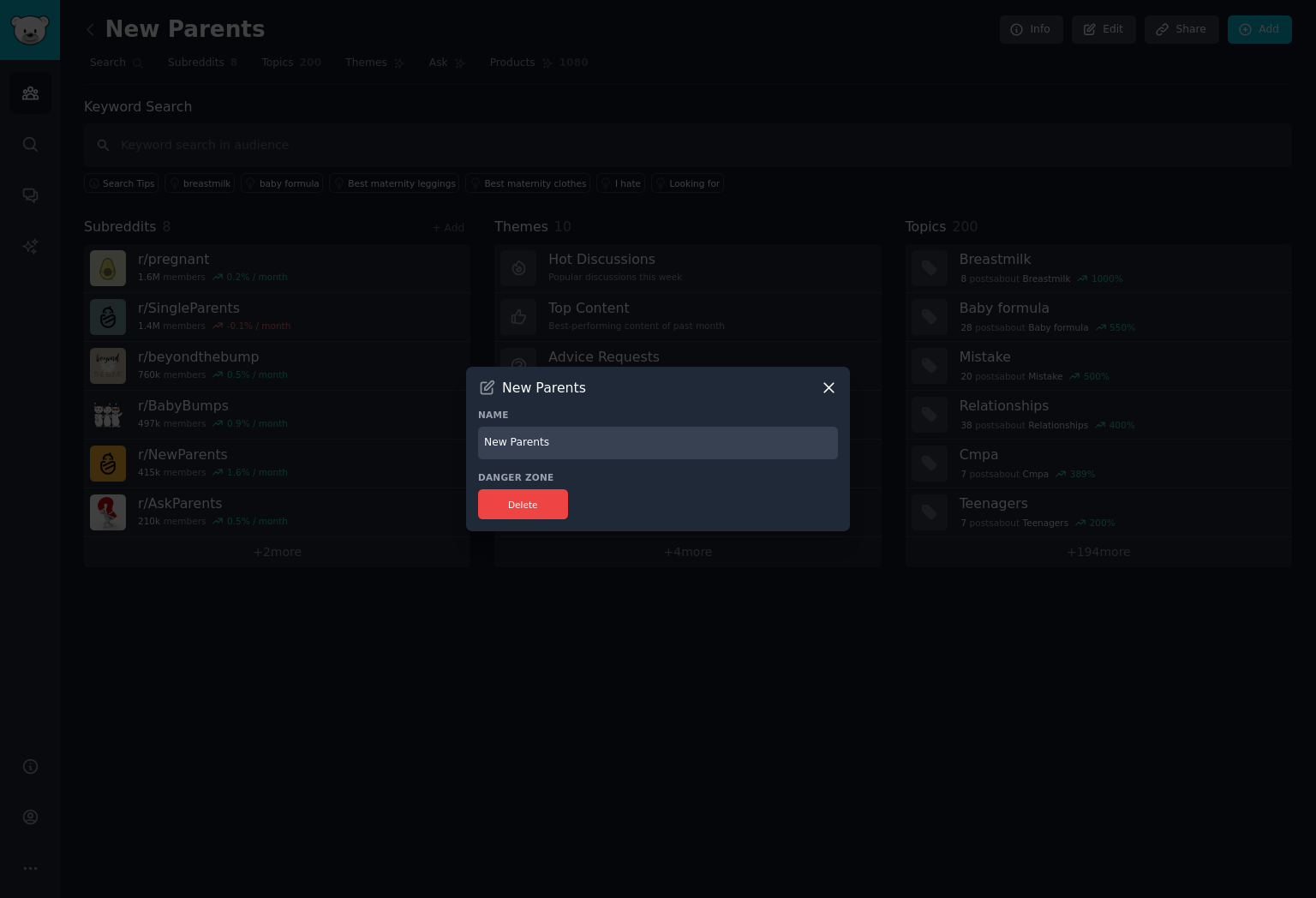
click at [824, 386] on icon at bounding box center [828, 387] width 18 height 18
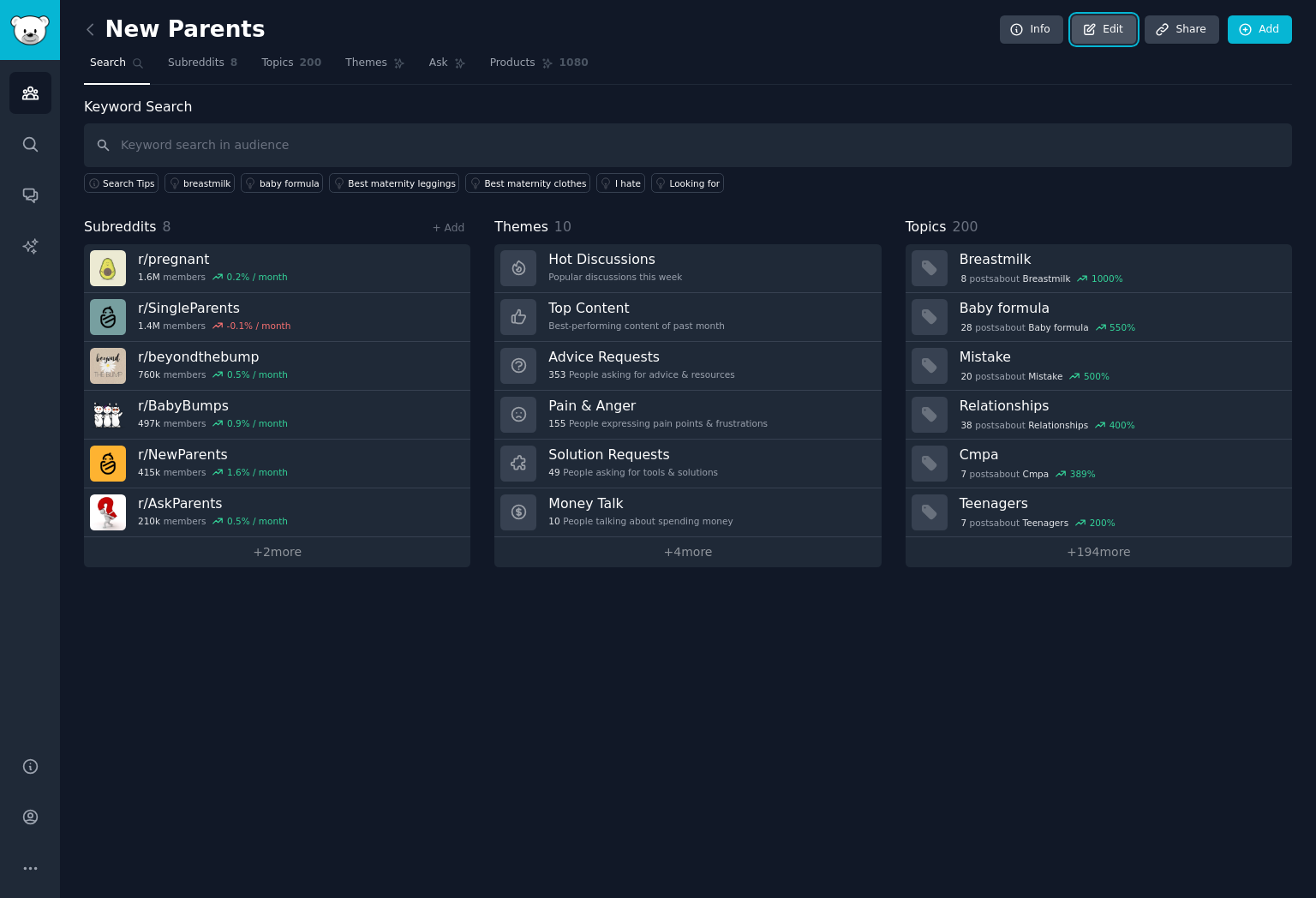
click at [1074, 34] on link "Edit" at bounding box center [1103, 30] width 65 height 29
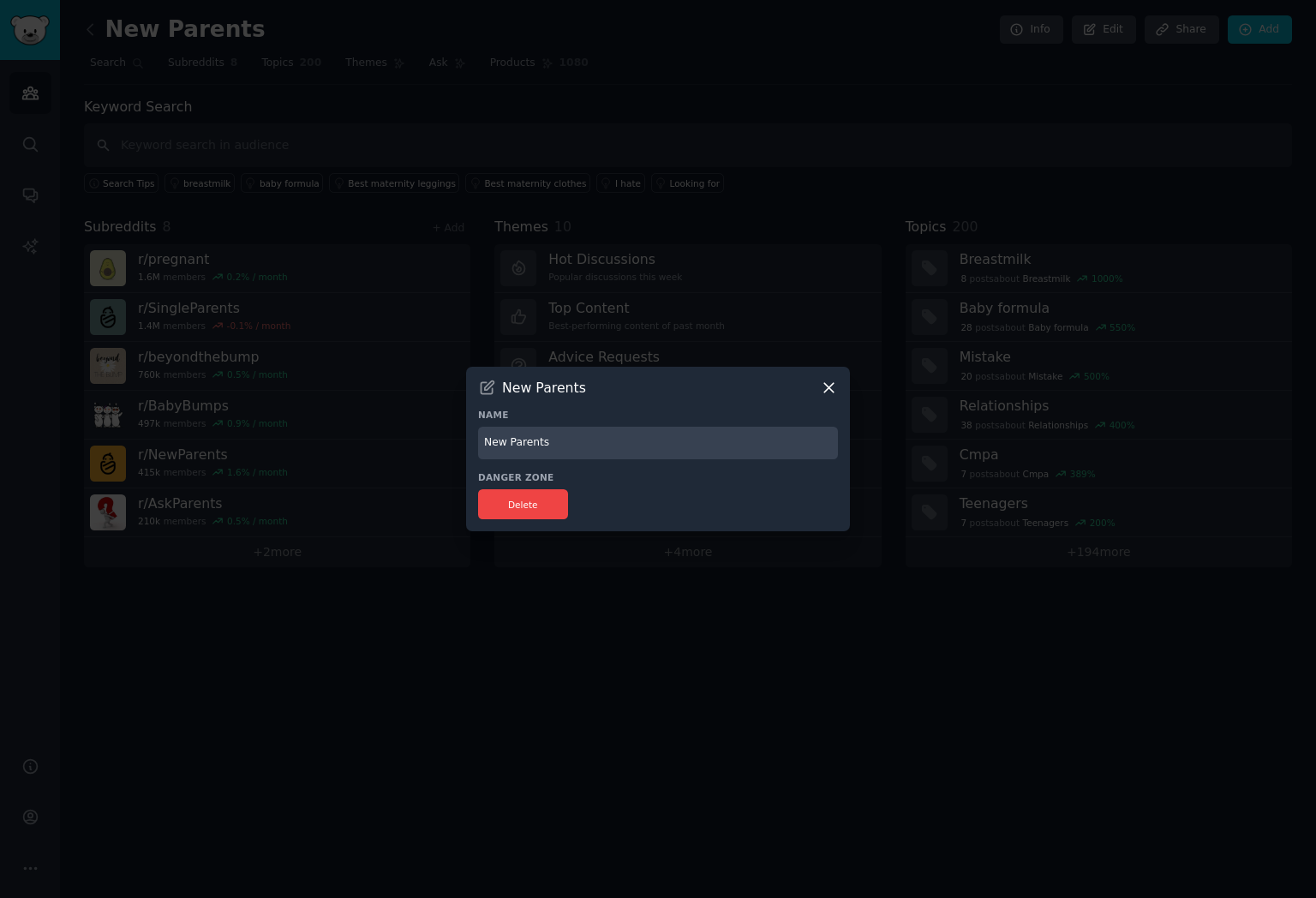
click at [833, 389] on icon at bounding box center [828, 387] width 18 height 18
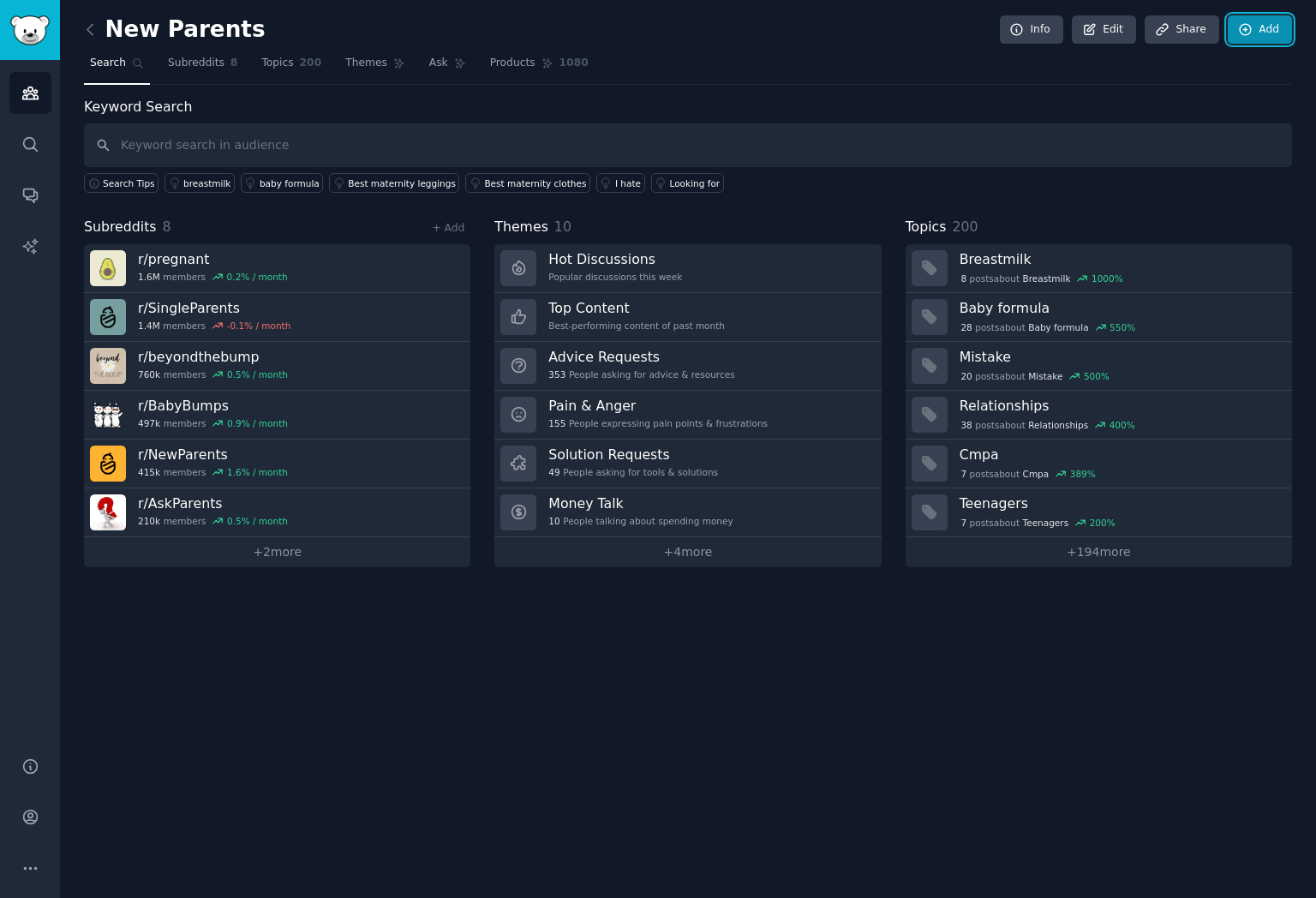
click at [1254, 27] on link "Add" at bounding box center [1259, 30] width 65 height 29
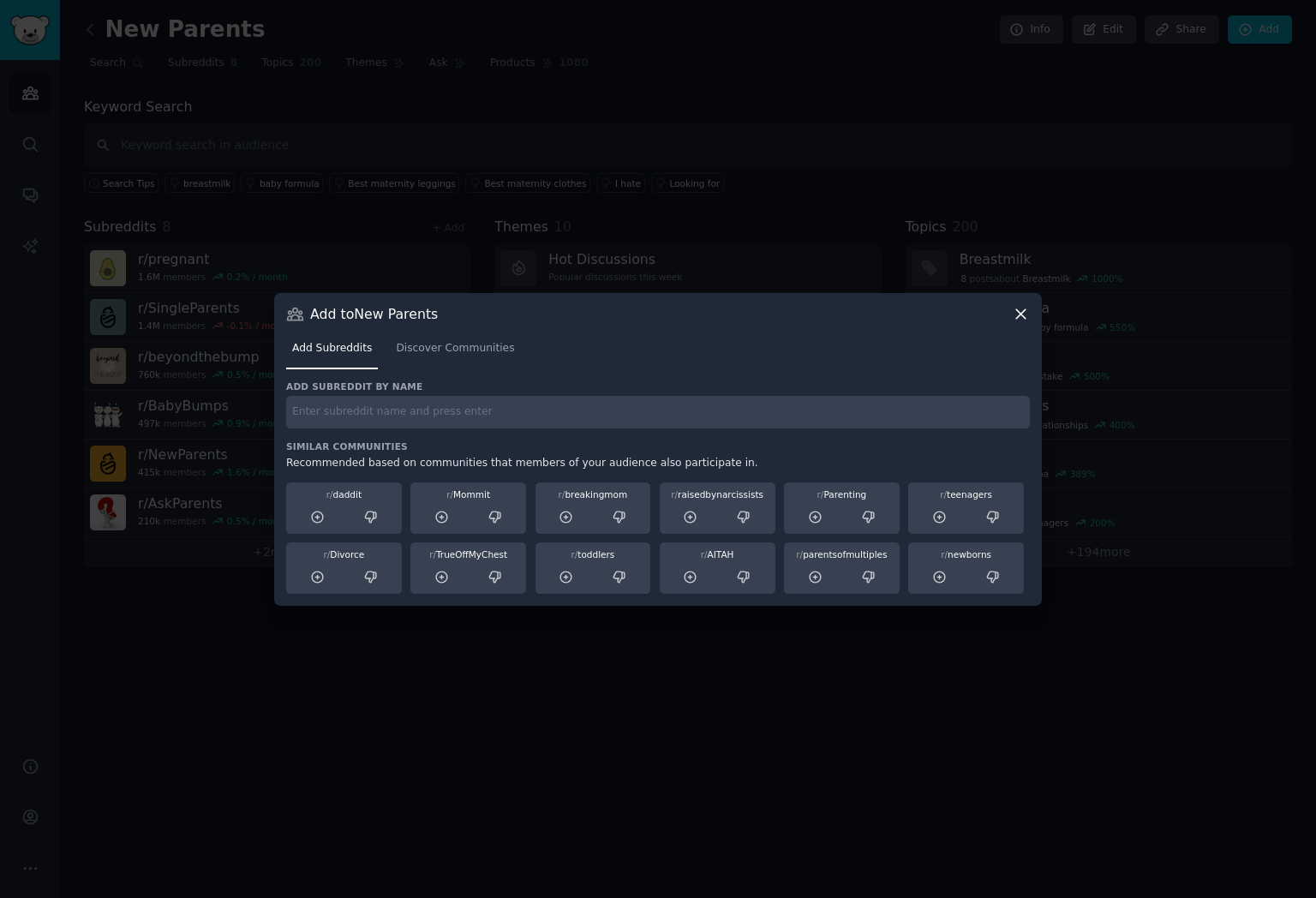
click at [425, 410] on input "text" at bounding box center [658, 412] width 744 height 34
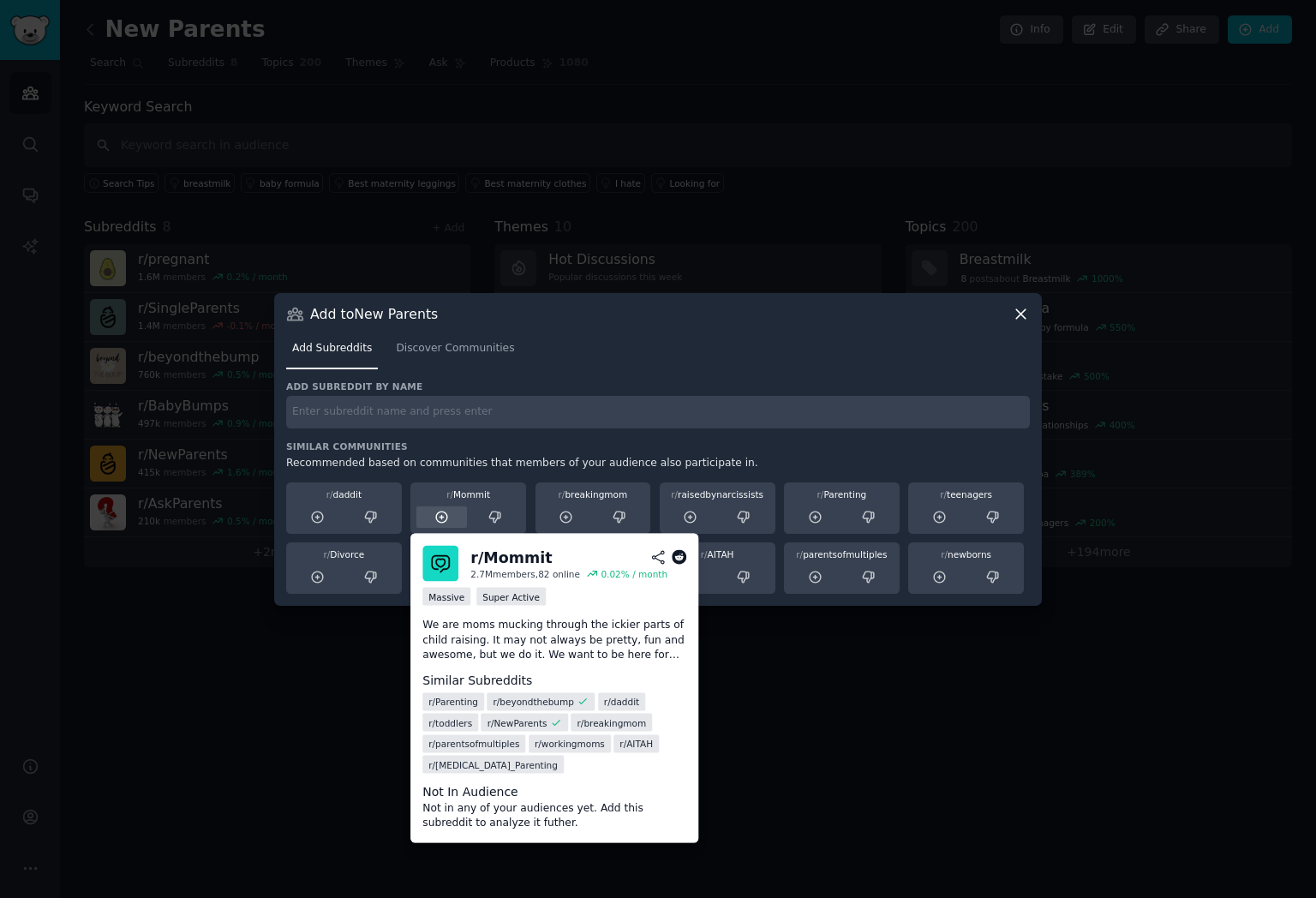
click at [446, 515] on icon at bounding box center [442, 517] width 16 height 16
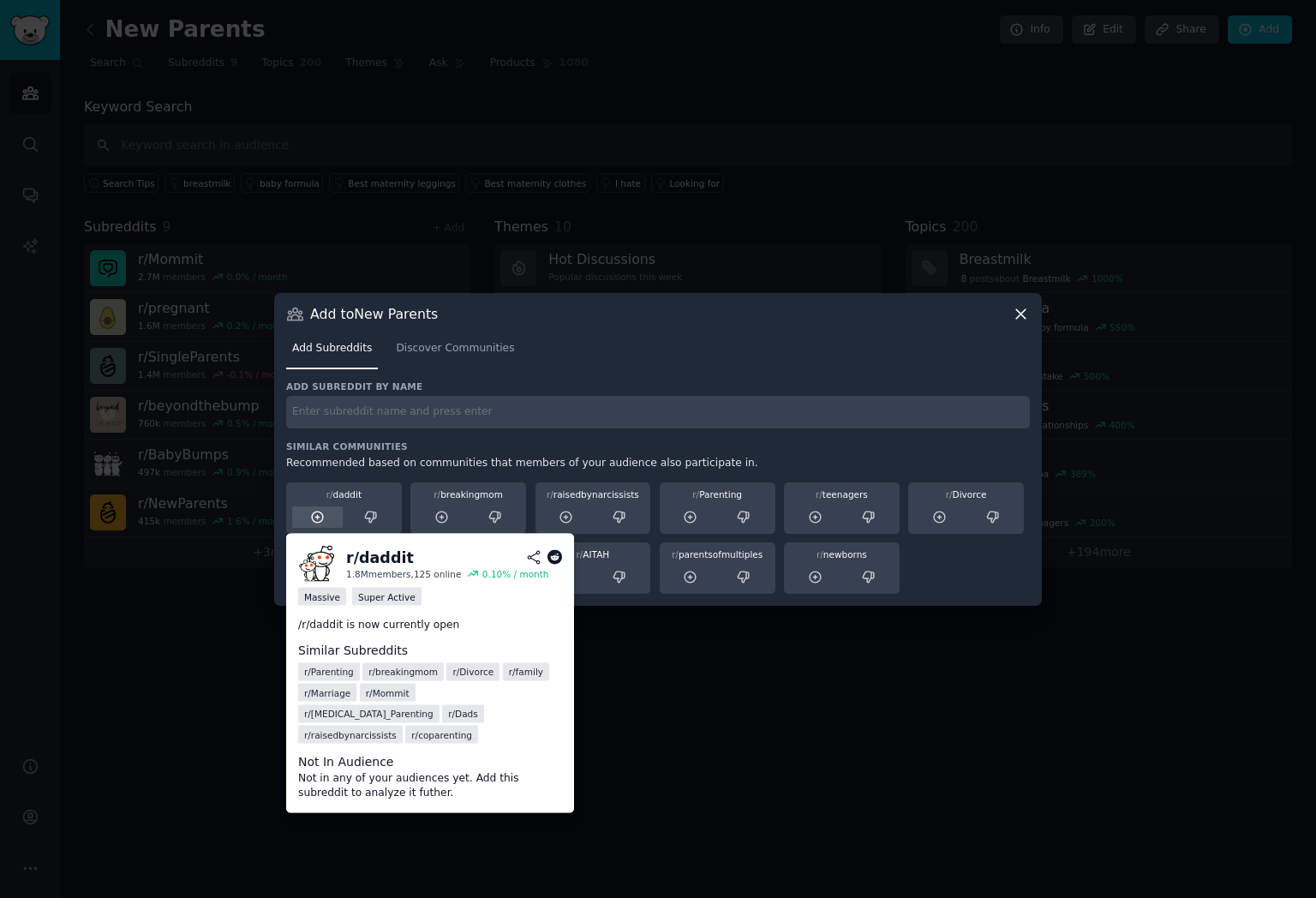
click at [304, 516] on div at bounding box center [317, 516] width 51 height 22
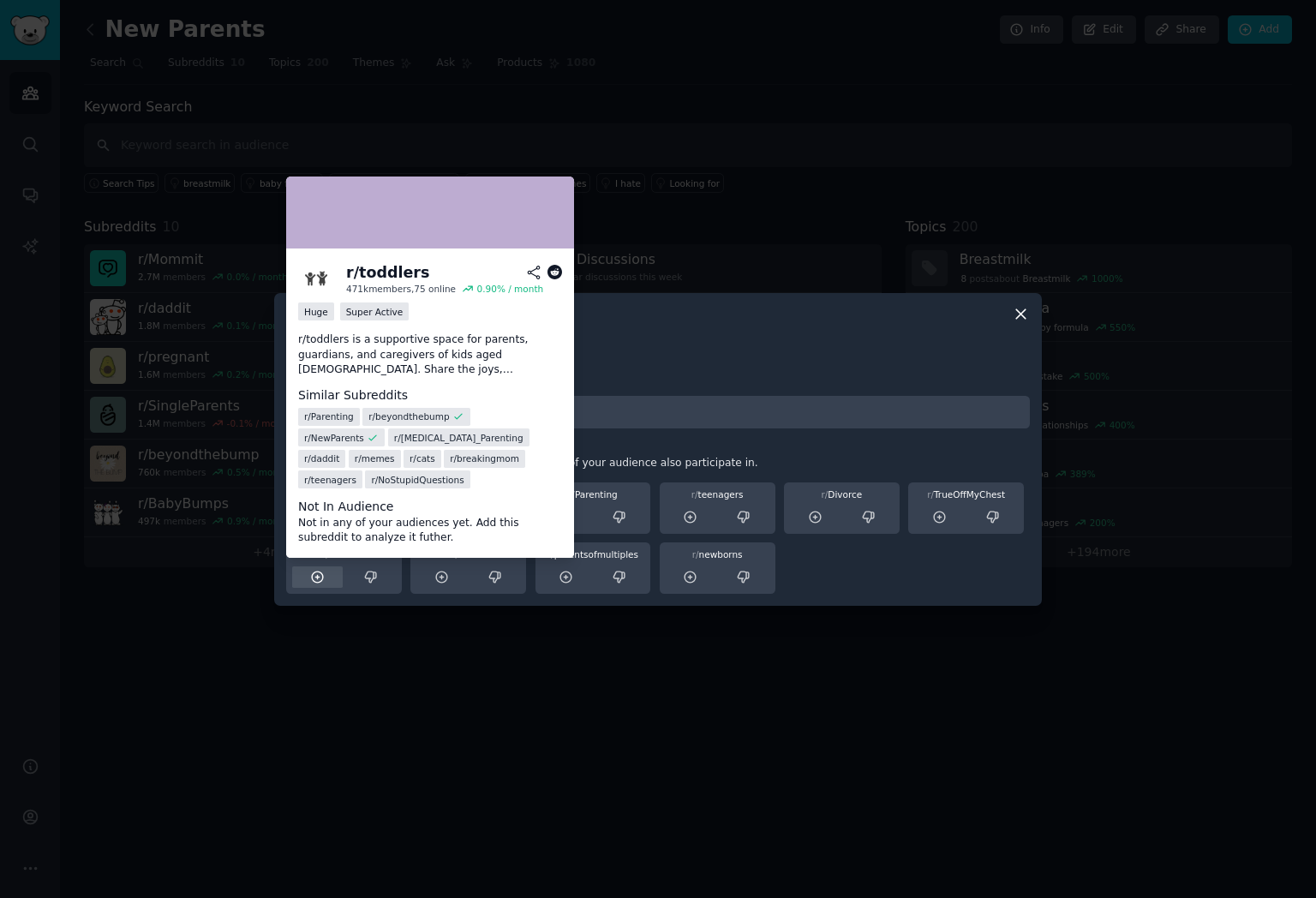
click at [313, 577] on icon at bounding box center [318, 577] width 16 height 16
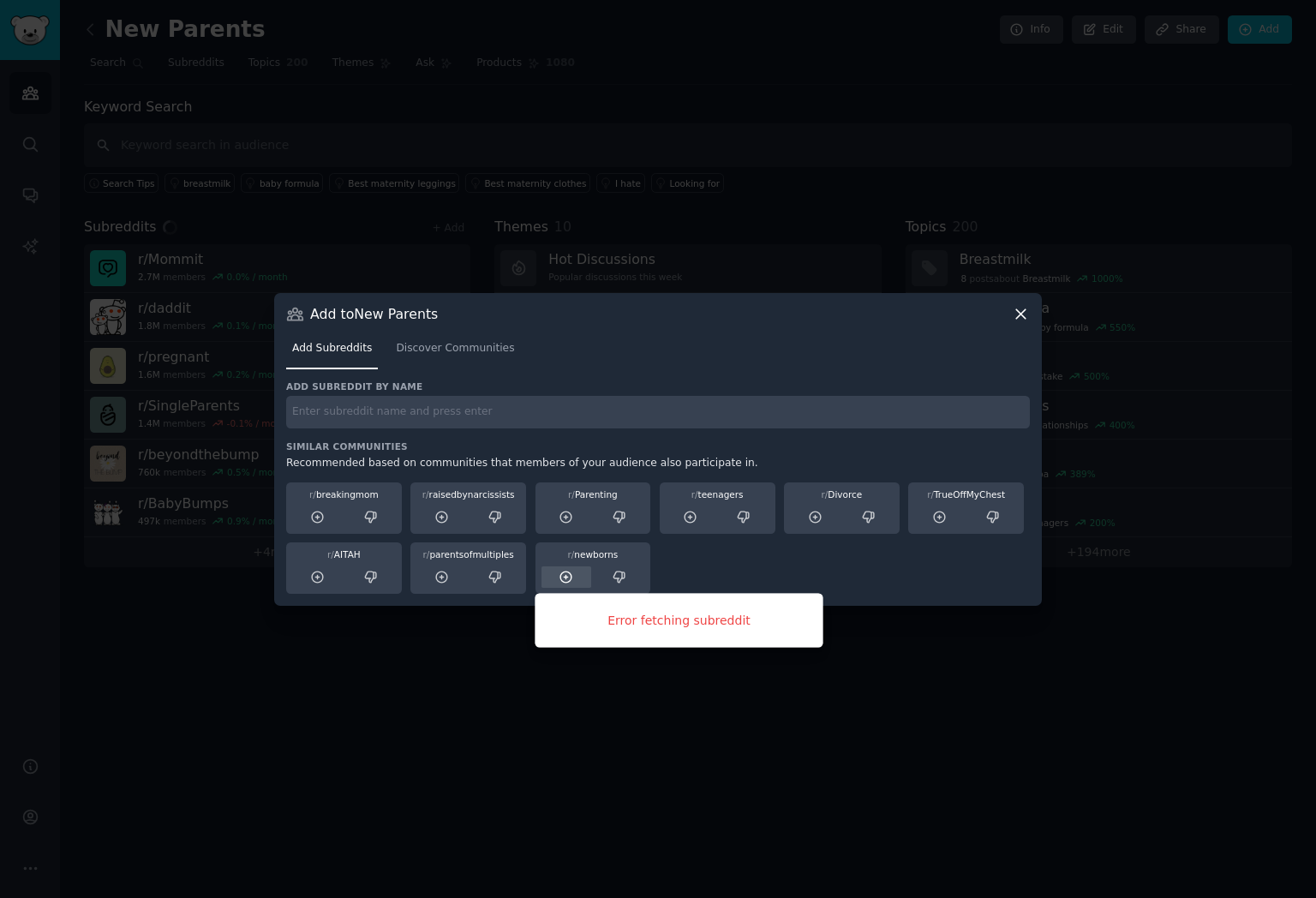
click at [568, 572] on icon at bounding box center [565, 577] width 11 height 11
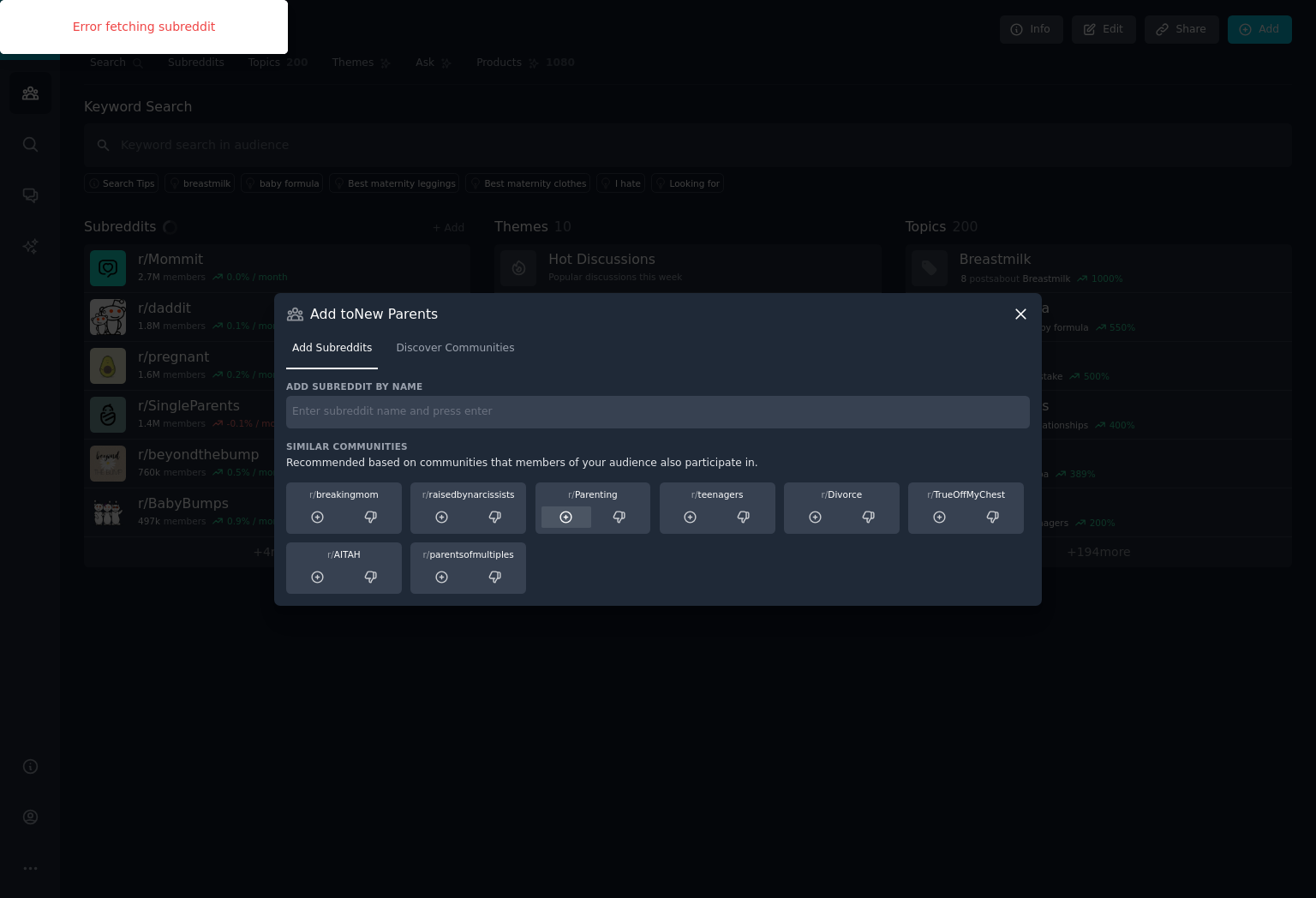
click at [564, 516] on icon at bounding box center [565, 516] width 11 height 11
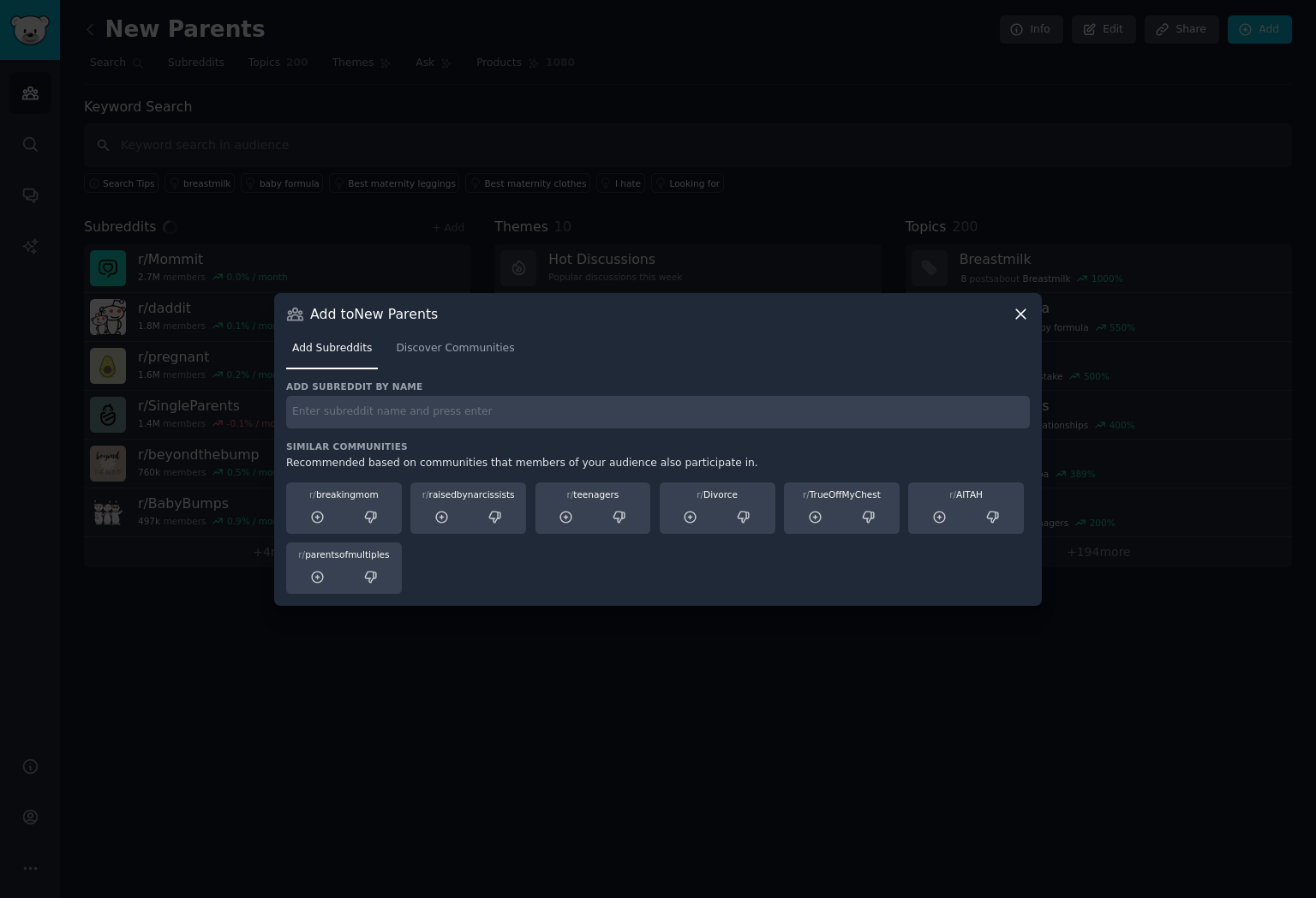
click at [1025, 309] on icon at bounding box center [1020, 314] width 9 height 9
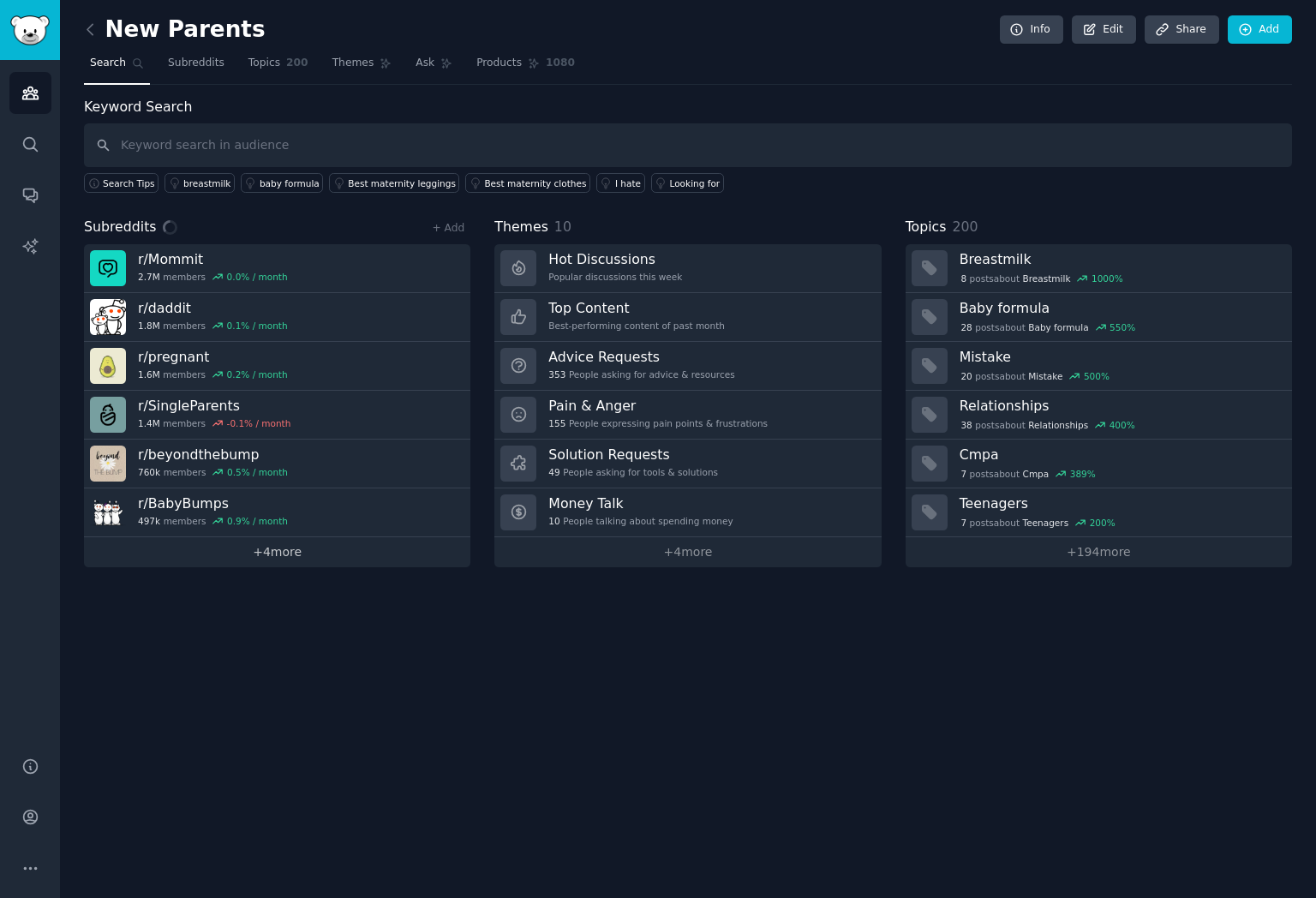
click at [273, 554] on link "+ 4 more" at bounding box center [277, 552] width 386 height 30
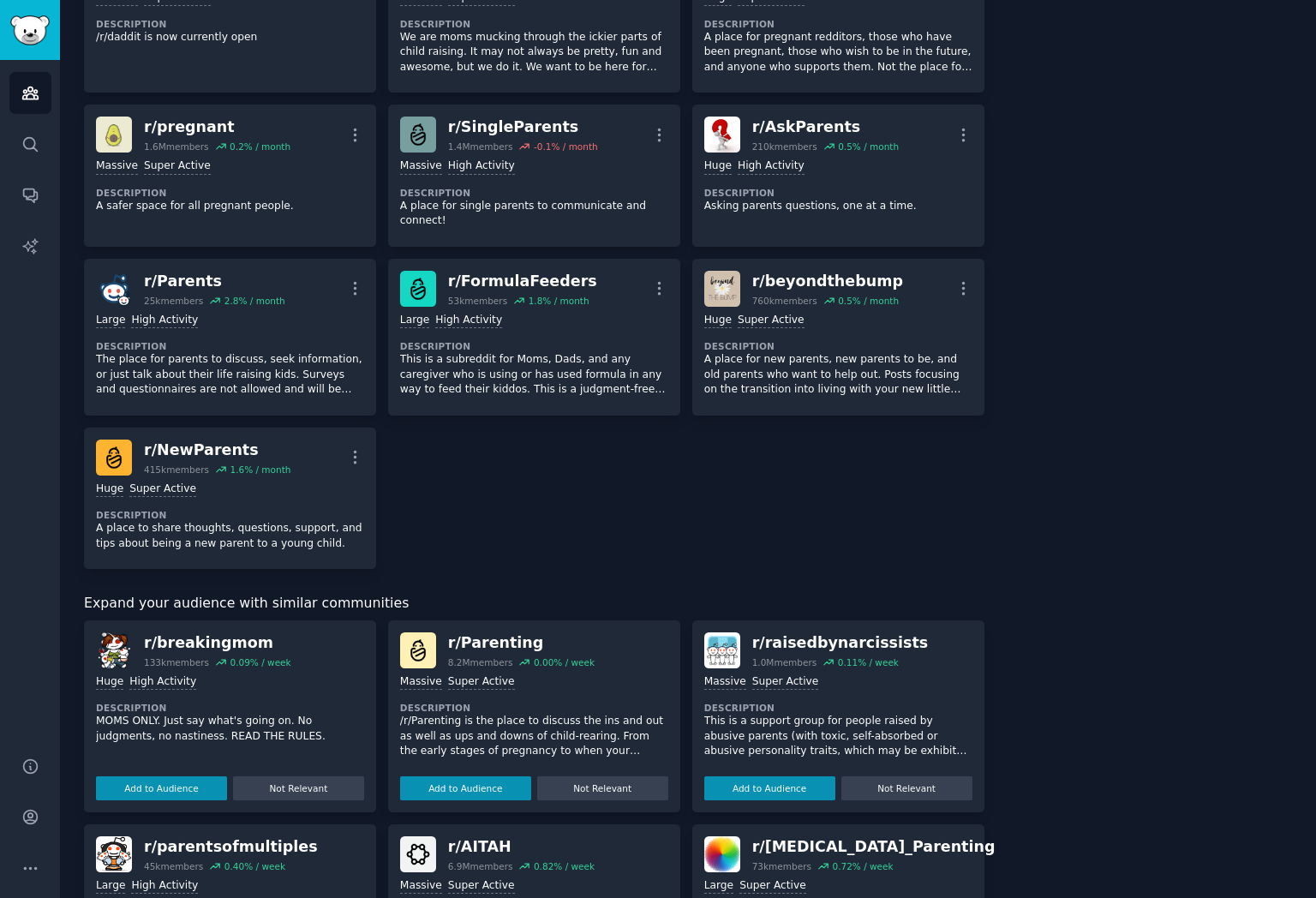
scroll to position [309, 0]
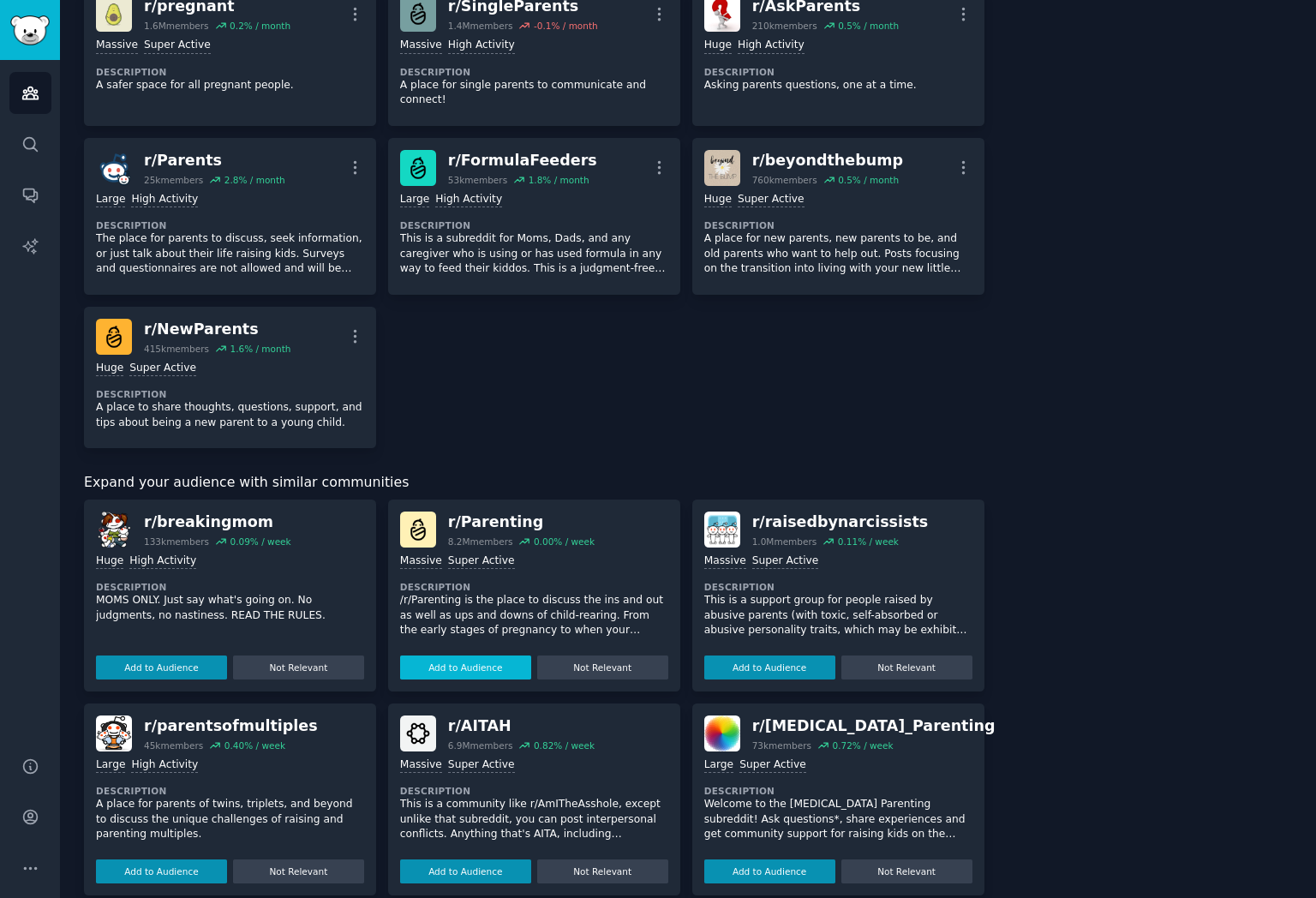
click at [490, 668] on button "Add to Audience" at bounding box center [465, 667] width 131 height 24
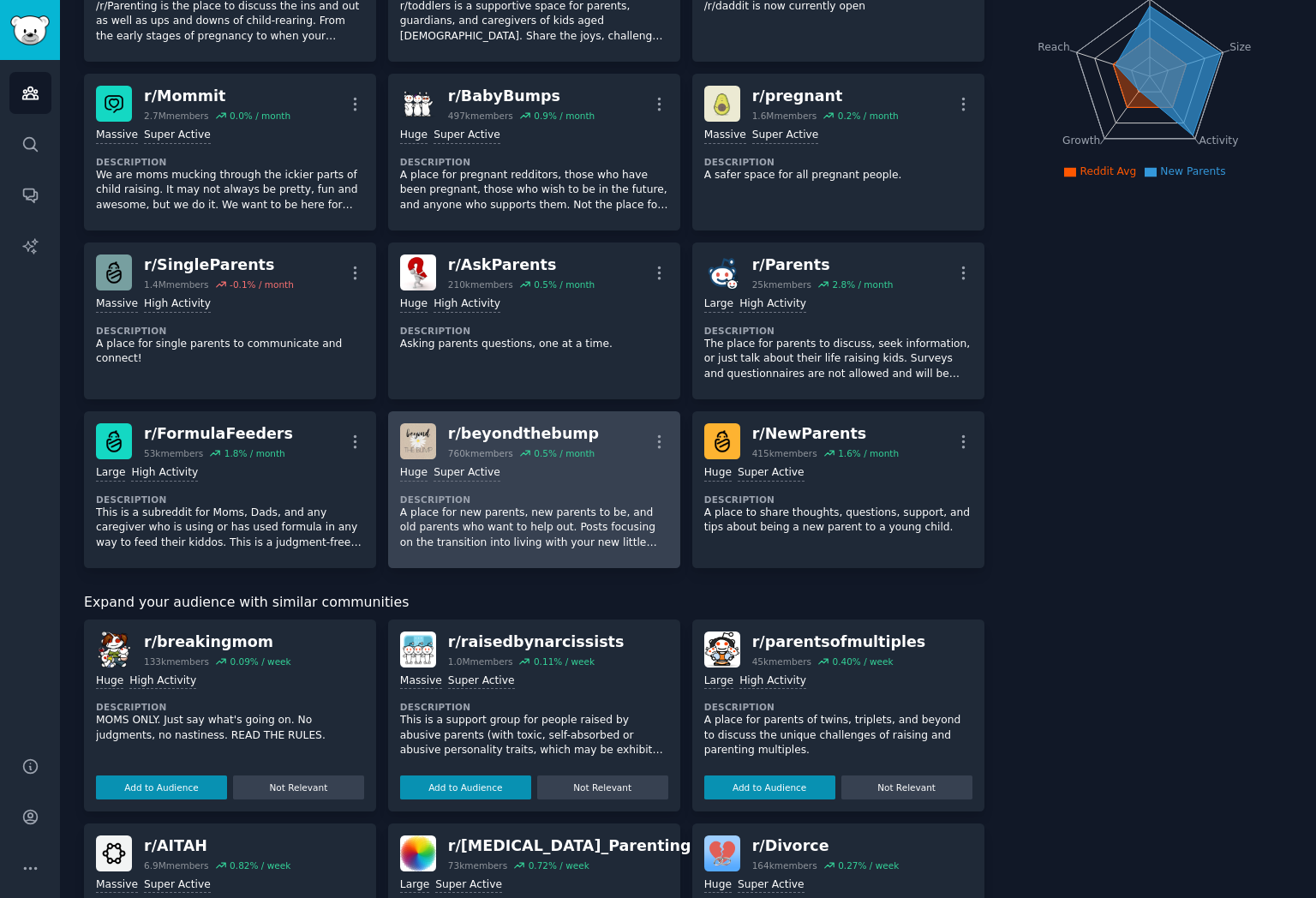
scroll to position [0, 0]
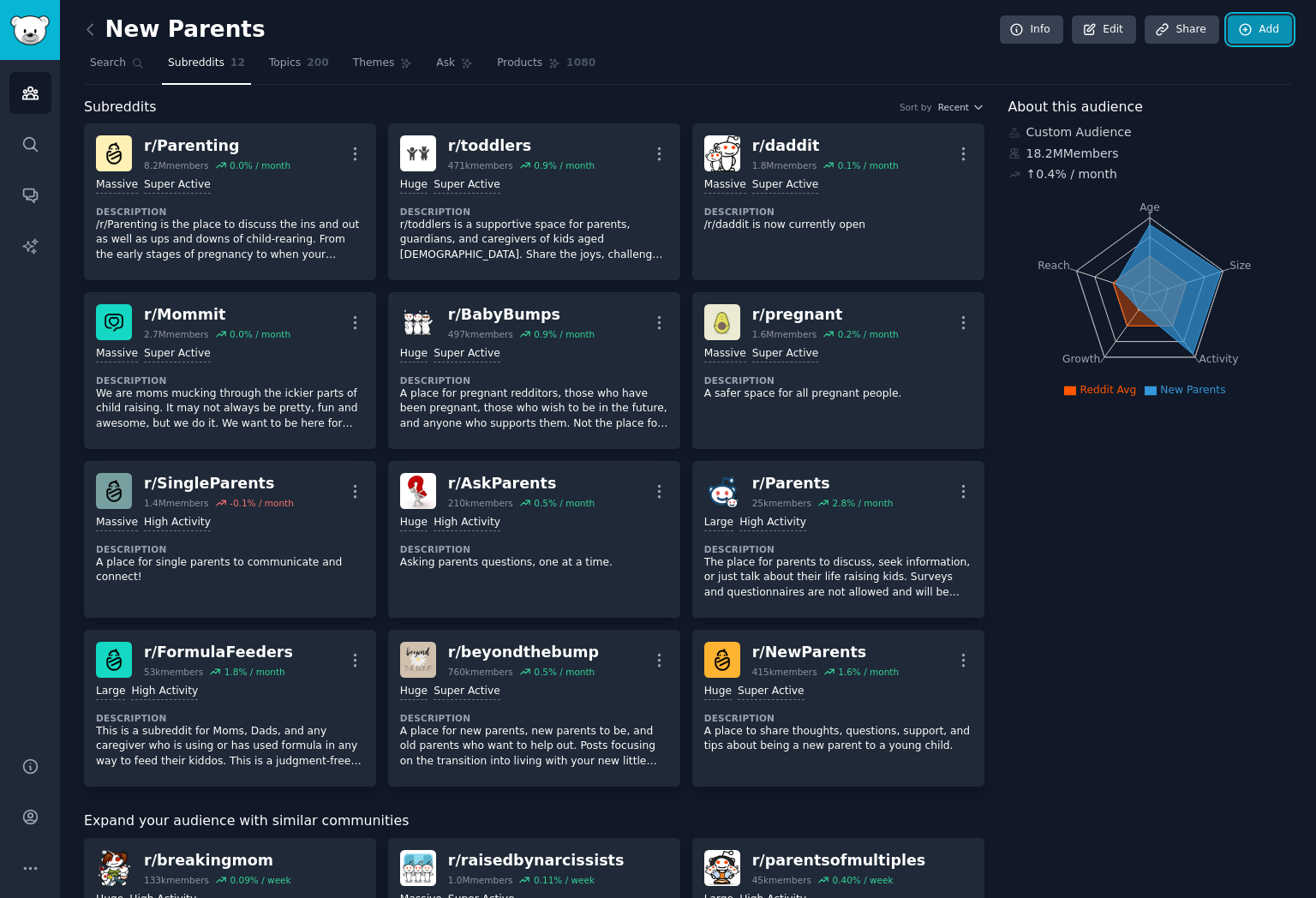
click at [1227, 23] on link "Add" at bounding box center [1259, 30] width 65 height 29
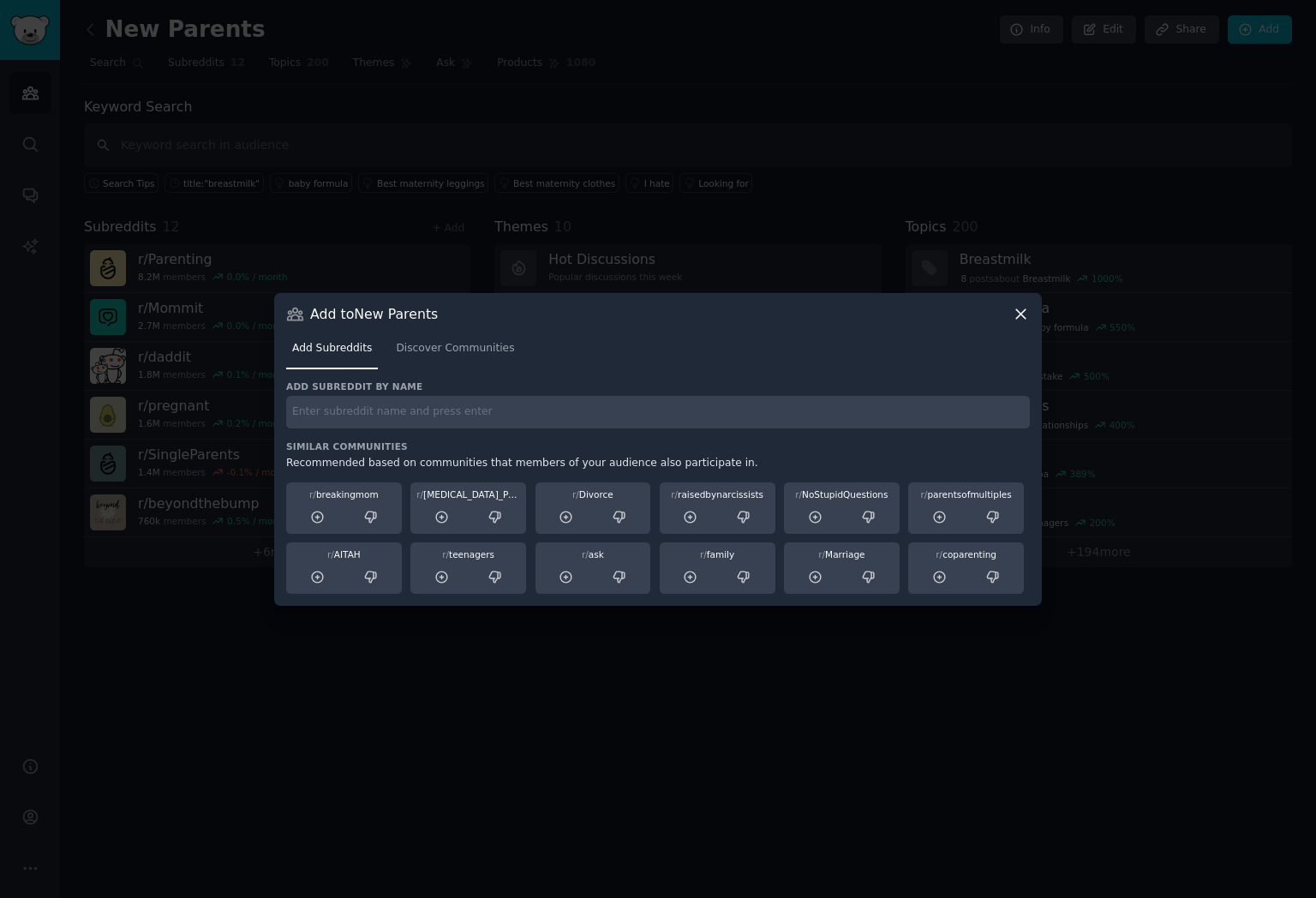
click at [444, 393] on div "Add subreddit by name" at bounding box center [658, 404] width 744 height 48
click at [444, 398] on input "text" at bounding box center [658, 412] width 744 height 34
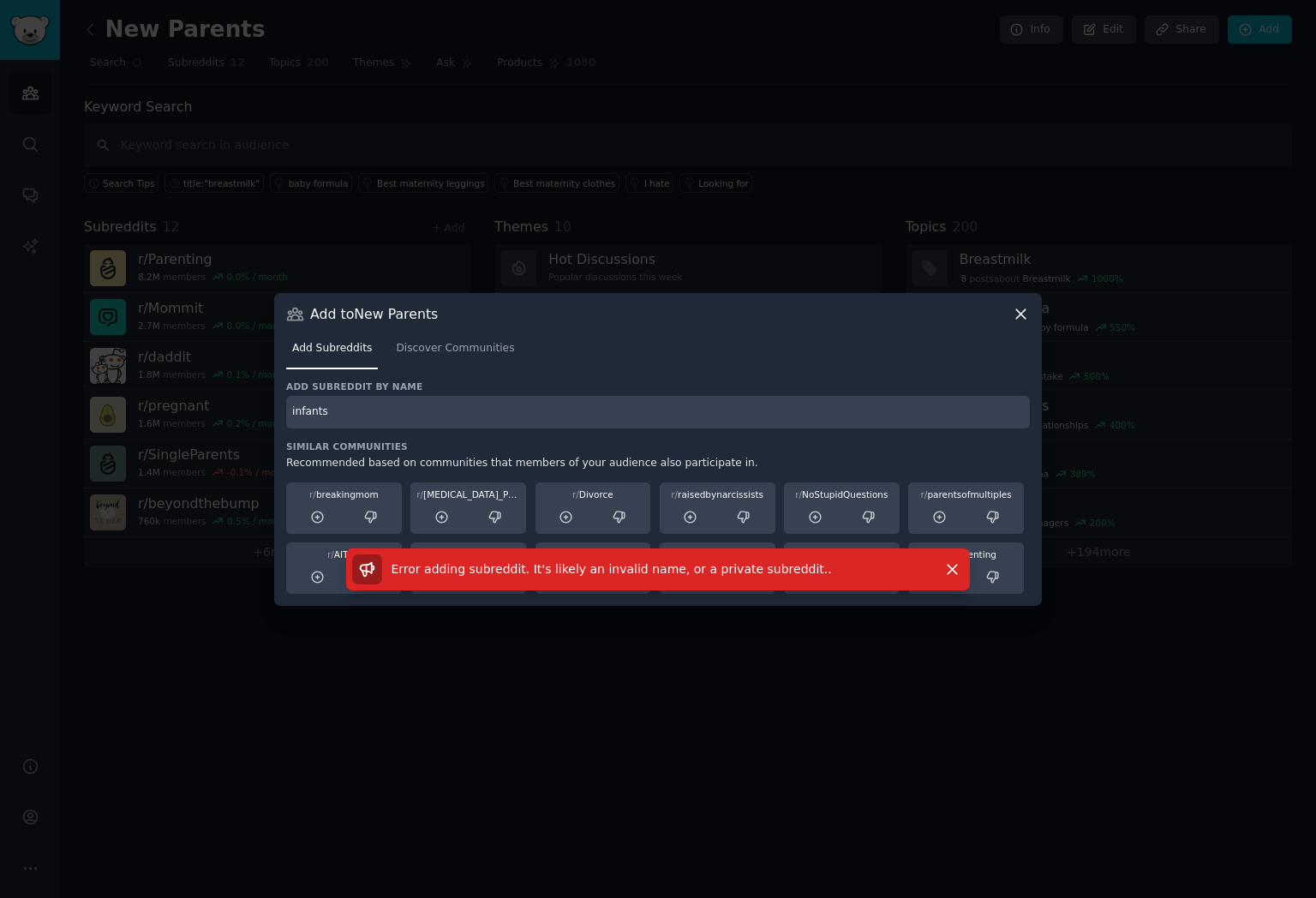
click at [506, 415] on input "infants" at bounding box center [658, 412] width 744 height 34
type input "infant"
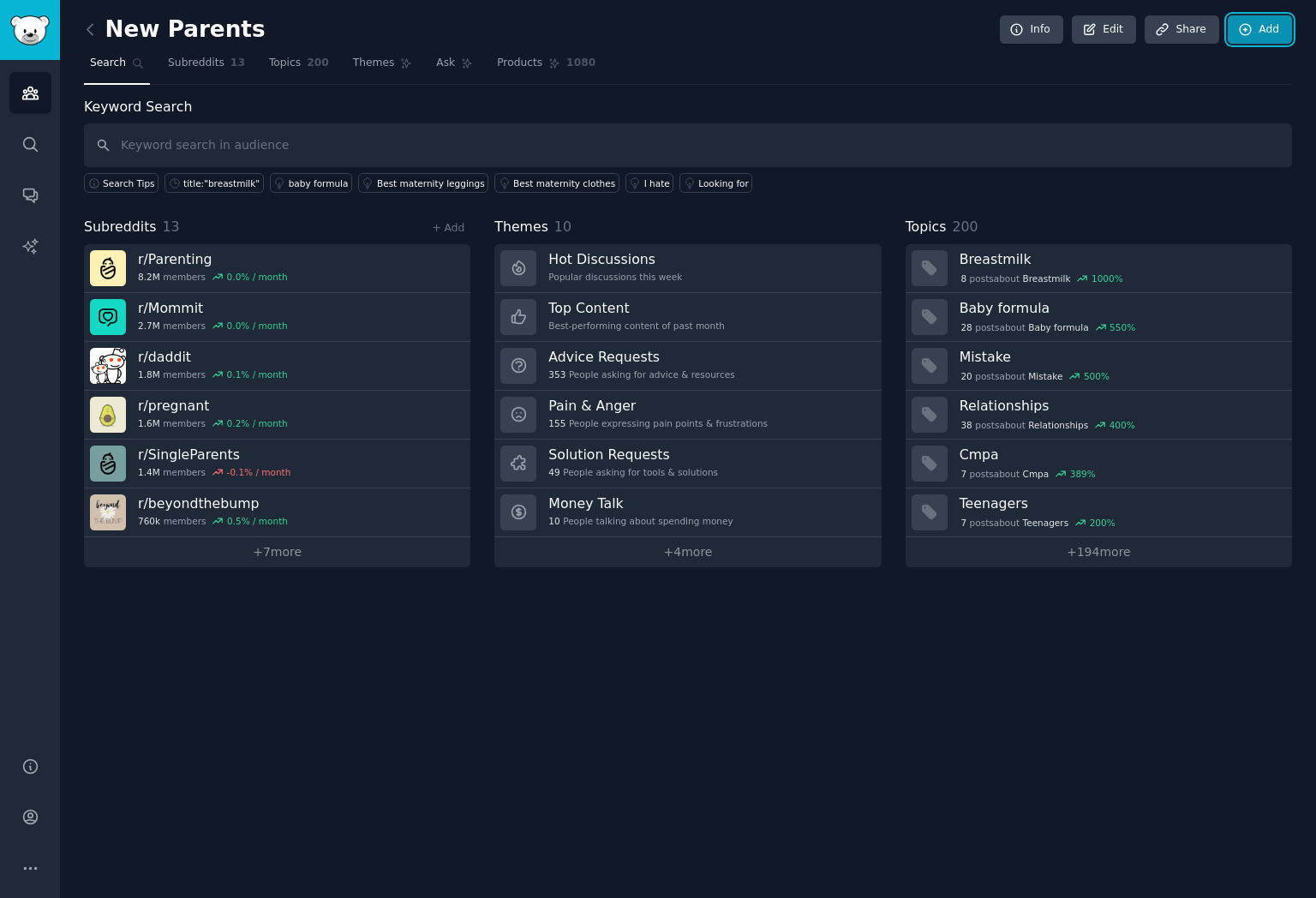
click at [1244, 28] on icon at bounding box center [1245, 30] width 16 height 16
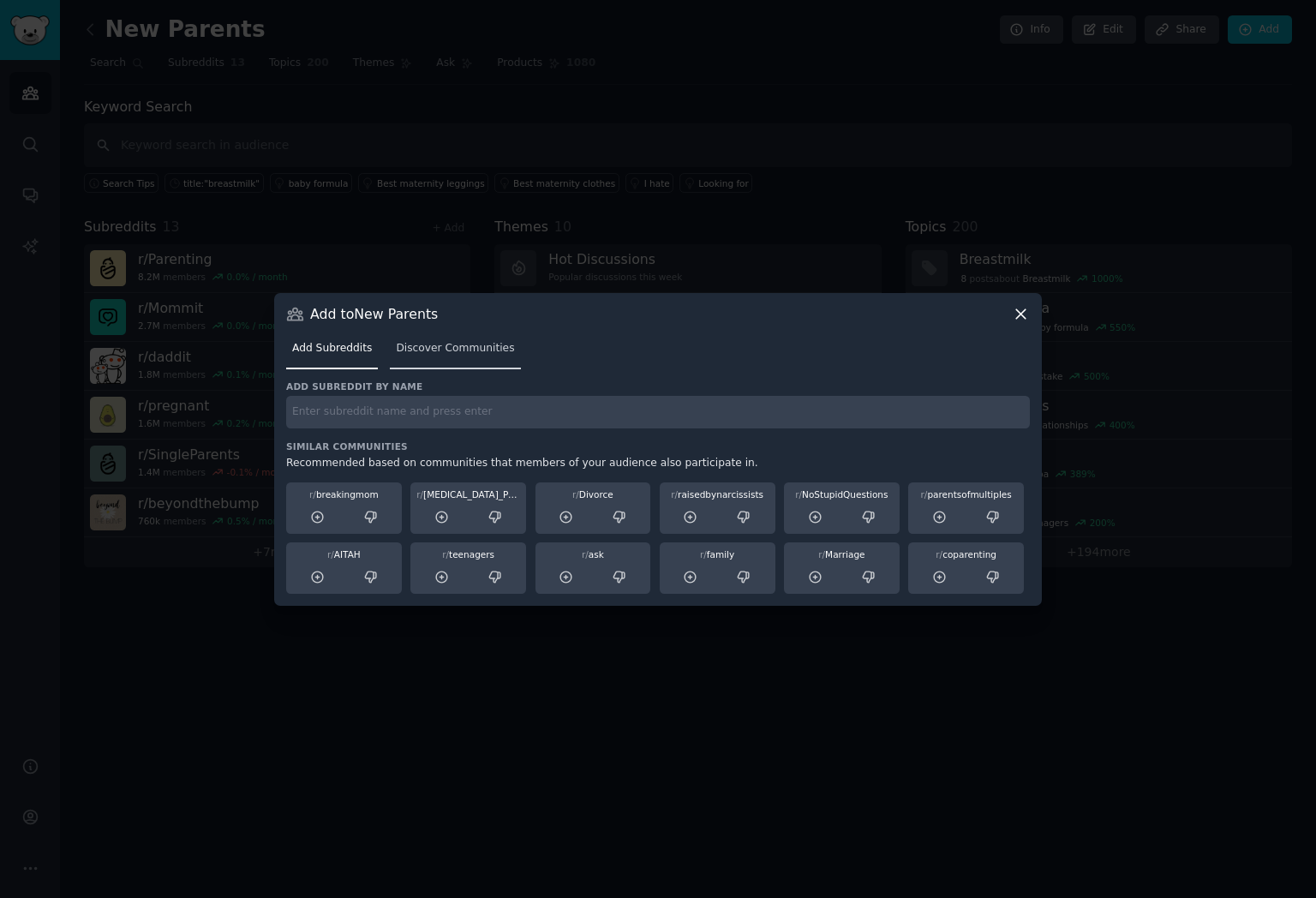
click at [412, 341] on span "Discover Communities" at bounding box center [454, 349] width 118 height 16
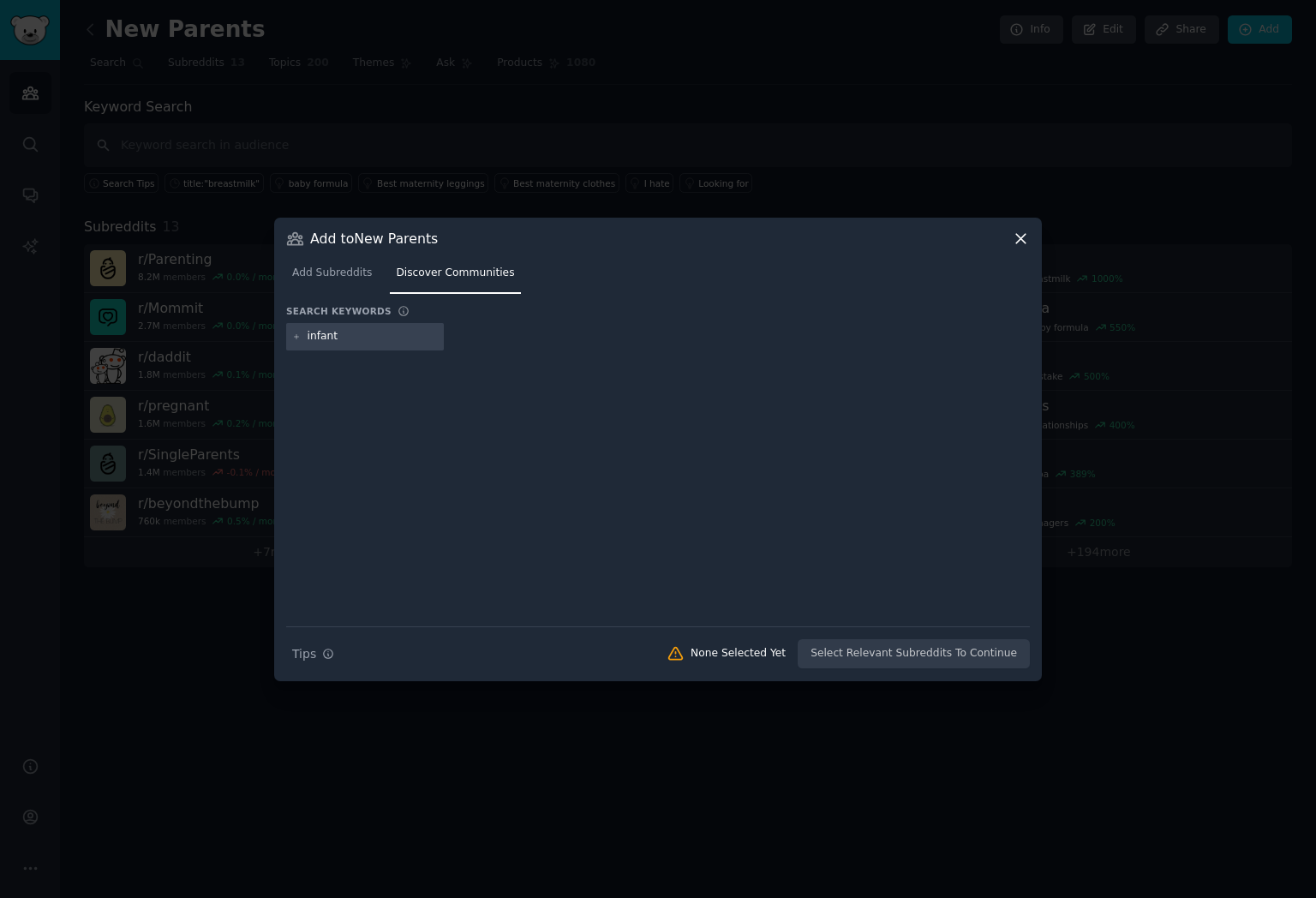
type input "infants"
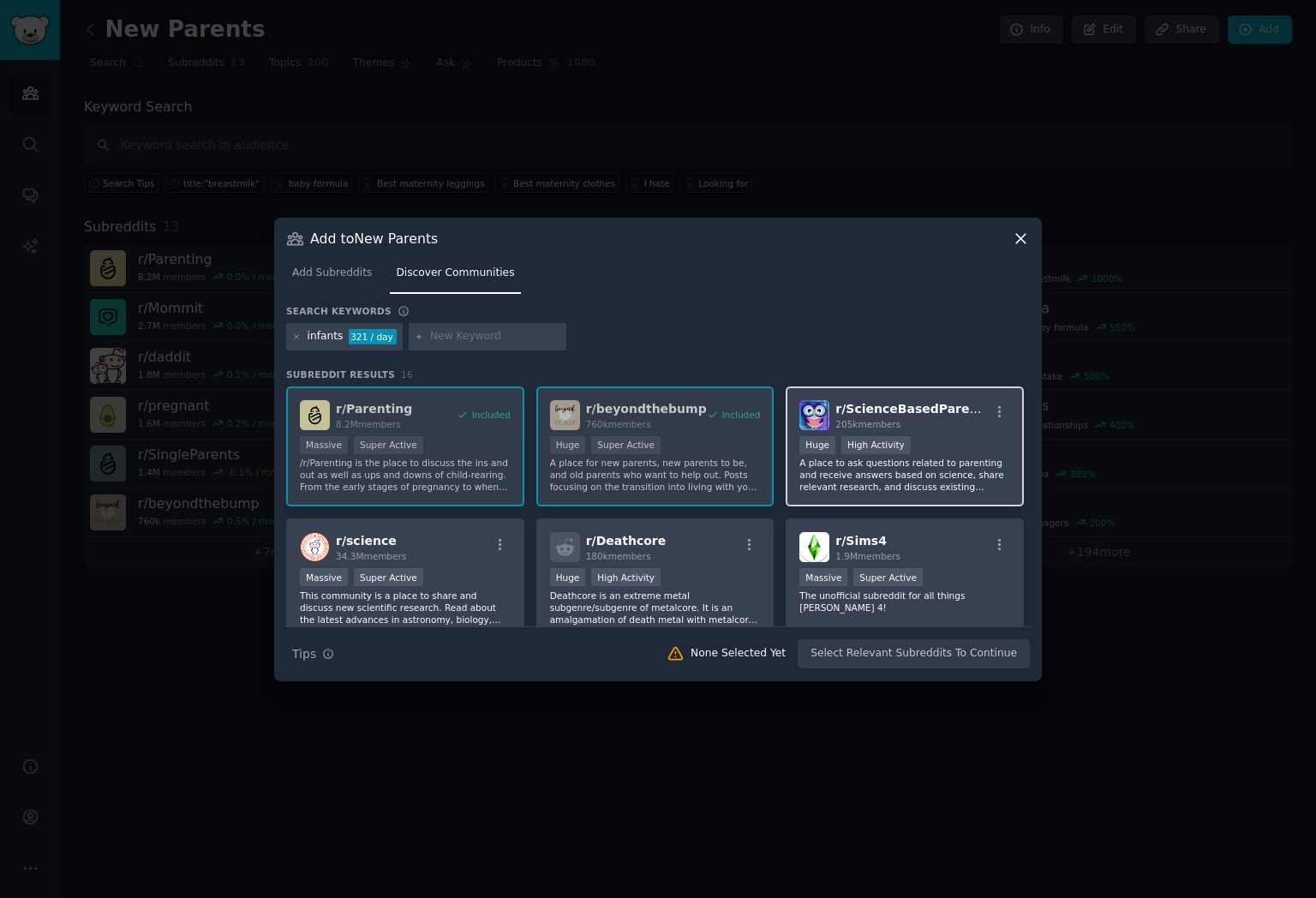
click at [904, 475] on p "A place to ask questions related to parenting and receive answers based on scie…" at bounding box center [904, 475] width 211 height 36
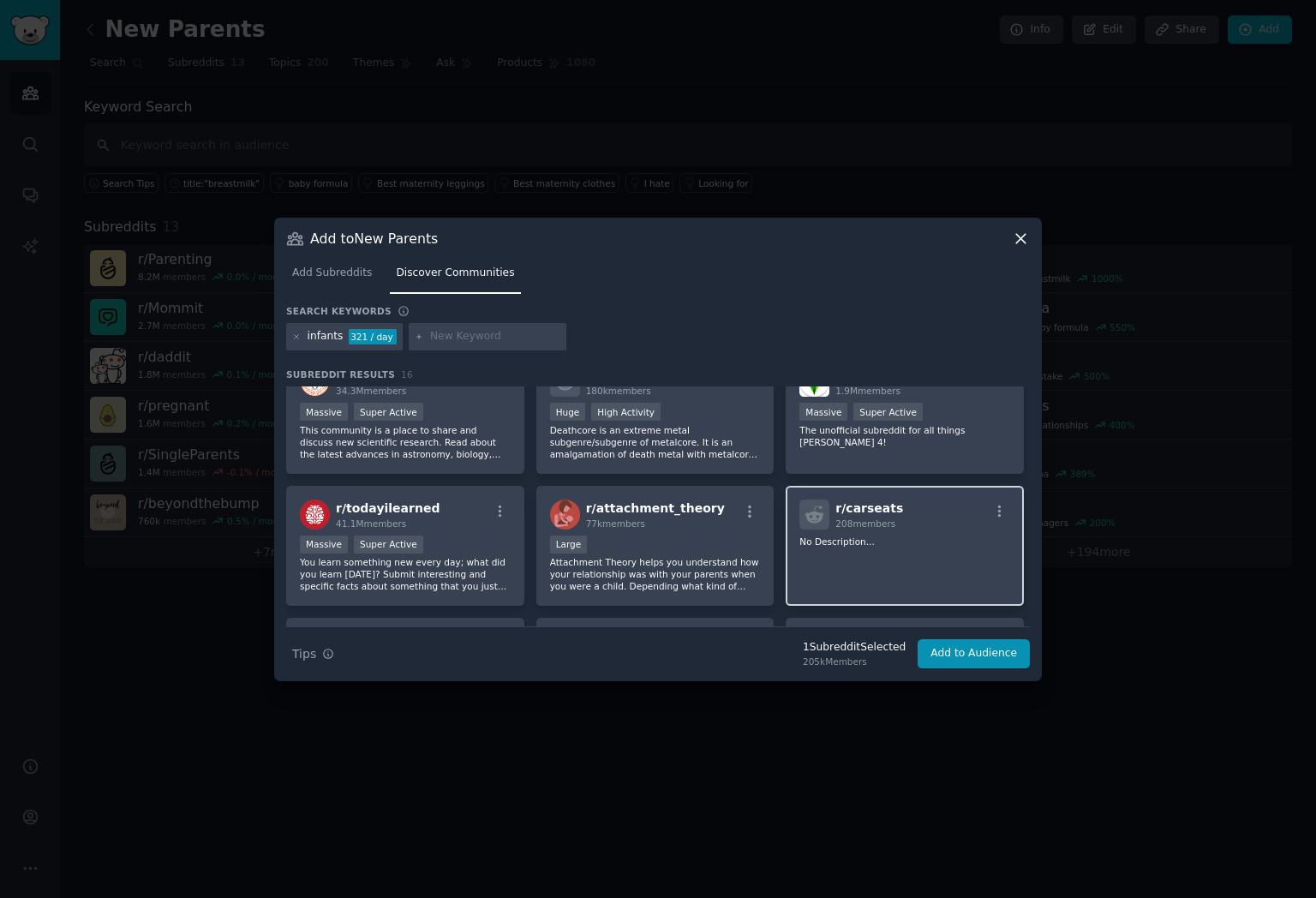
scroll to position [285, 0]
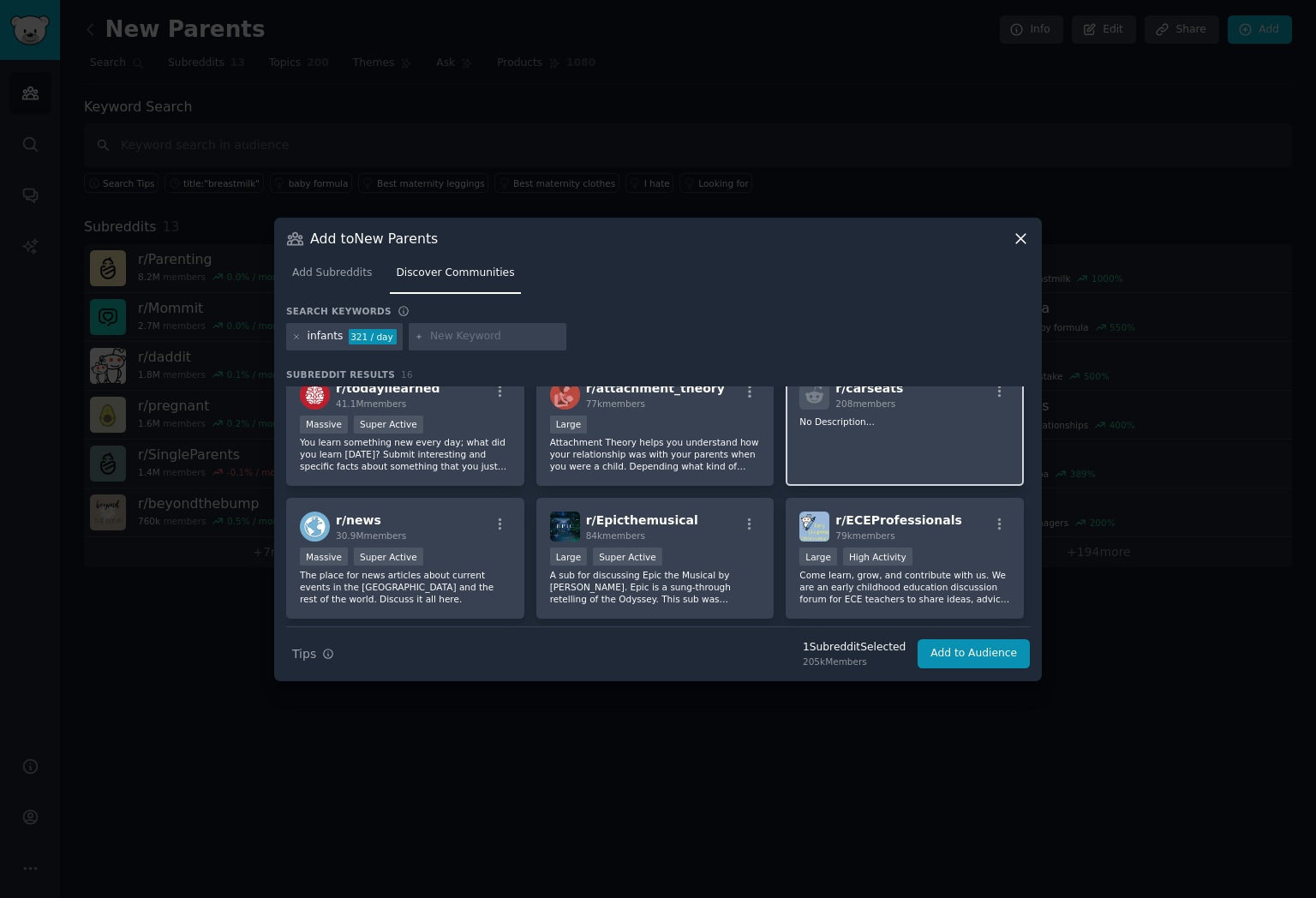
click at [926, 457] on div "r/ carseats 208 members No Description..." at bounding box center [904, 426] width 238 height 121
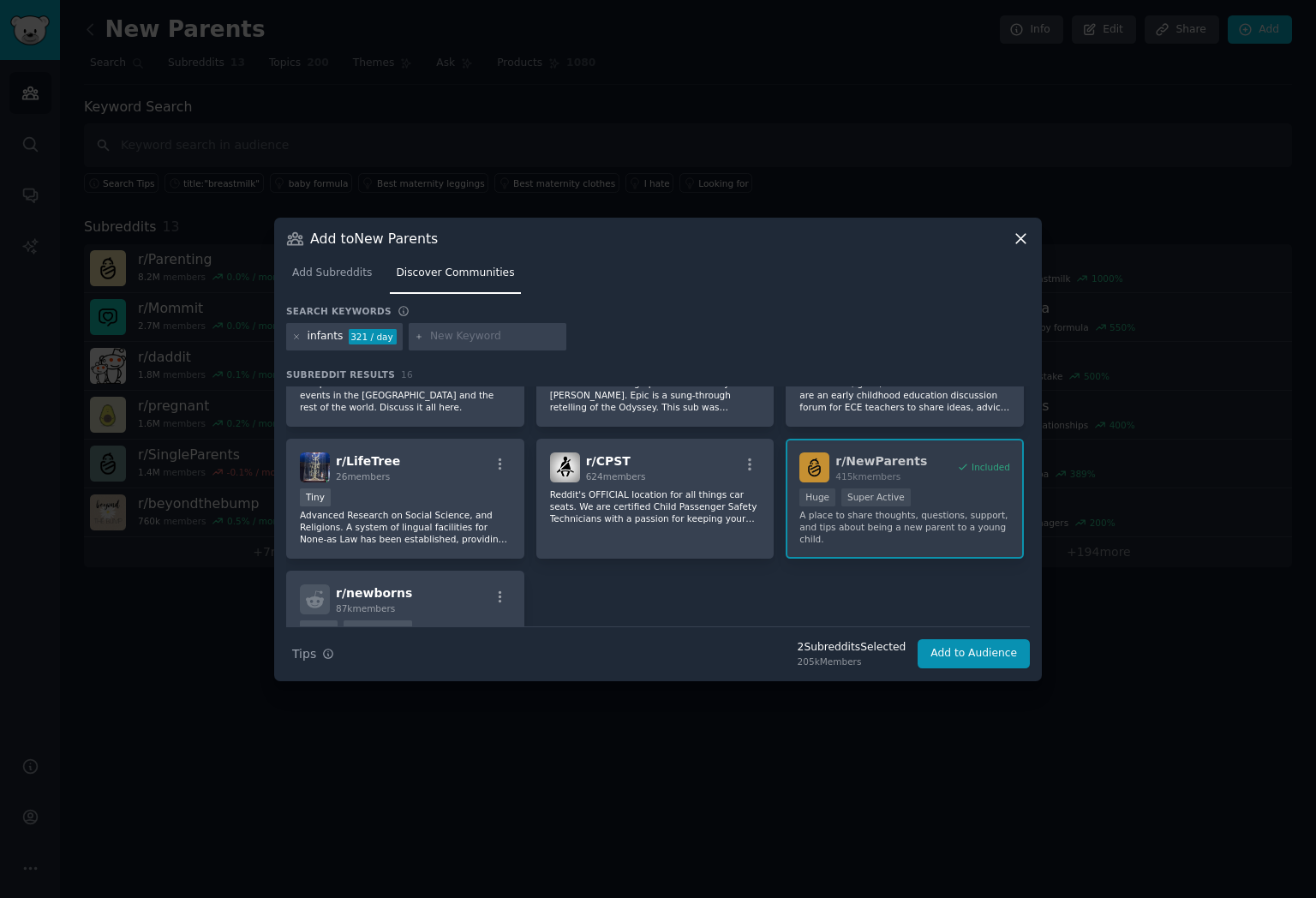
scroll to position [481, 0]
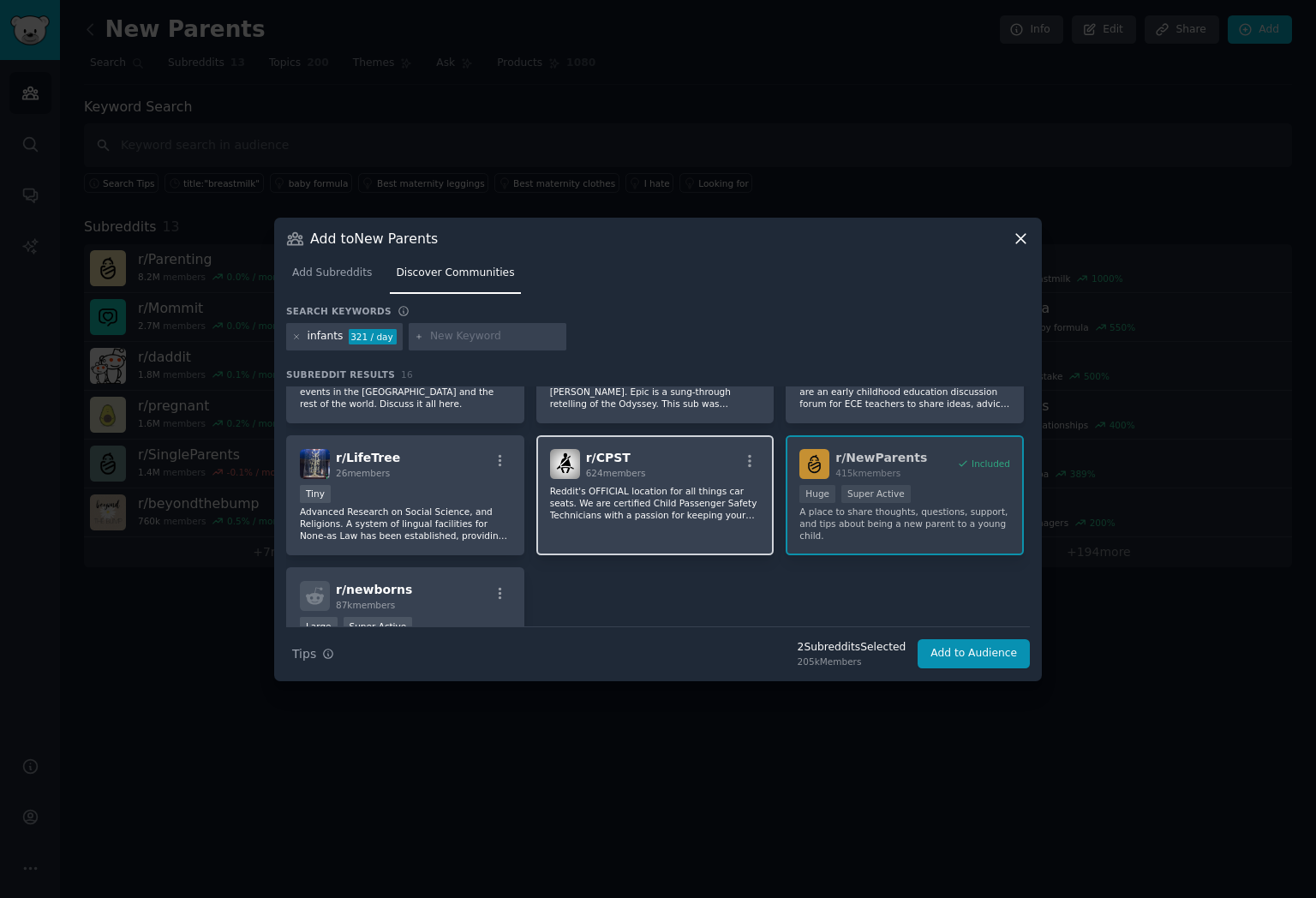
click at [699, 523] on div "r/ CPST 624 members [PERSON_NAME]'s OFFICIAL location for all things car seats.…" at bounding box center [655, 496] width 238 height 121
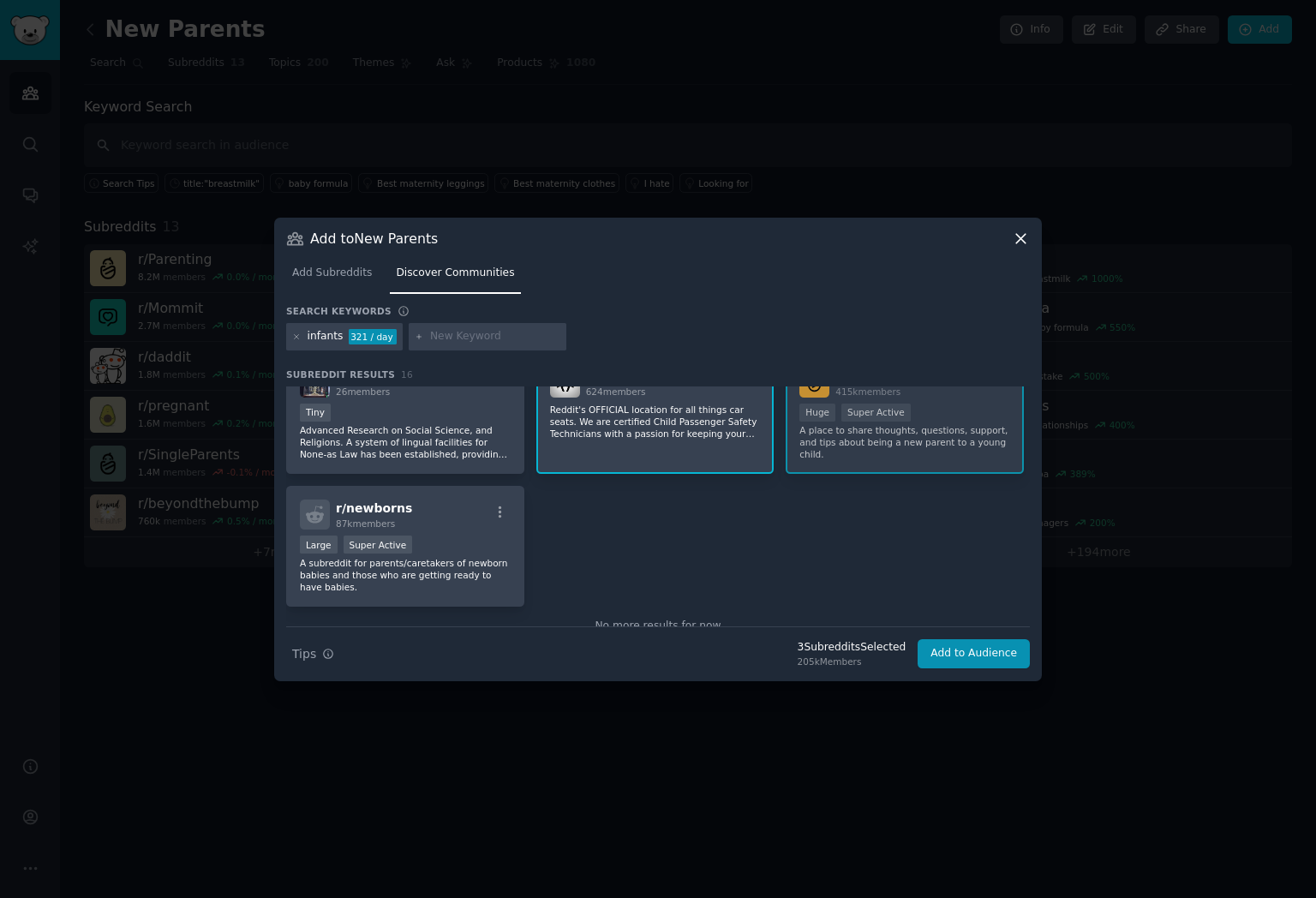
scroll to position [582, 0]
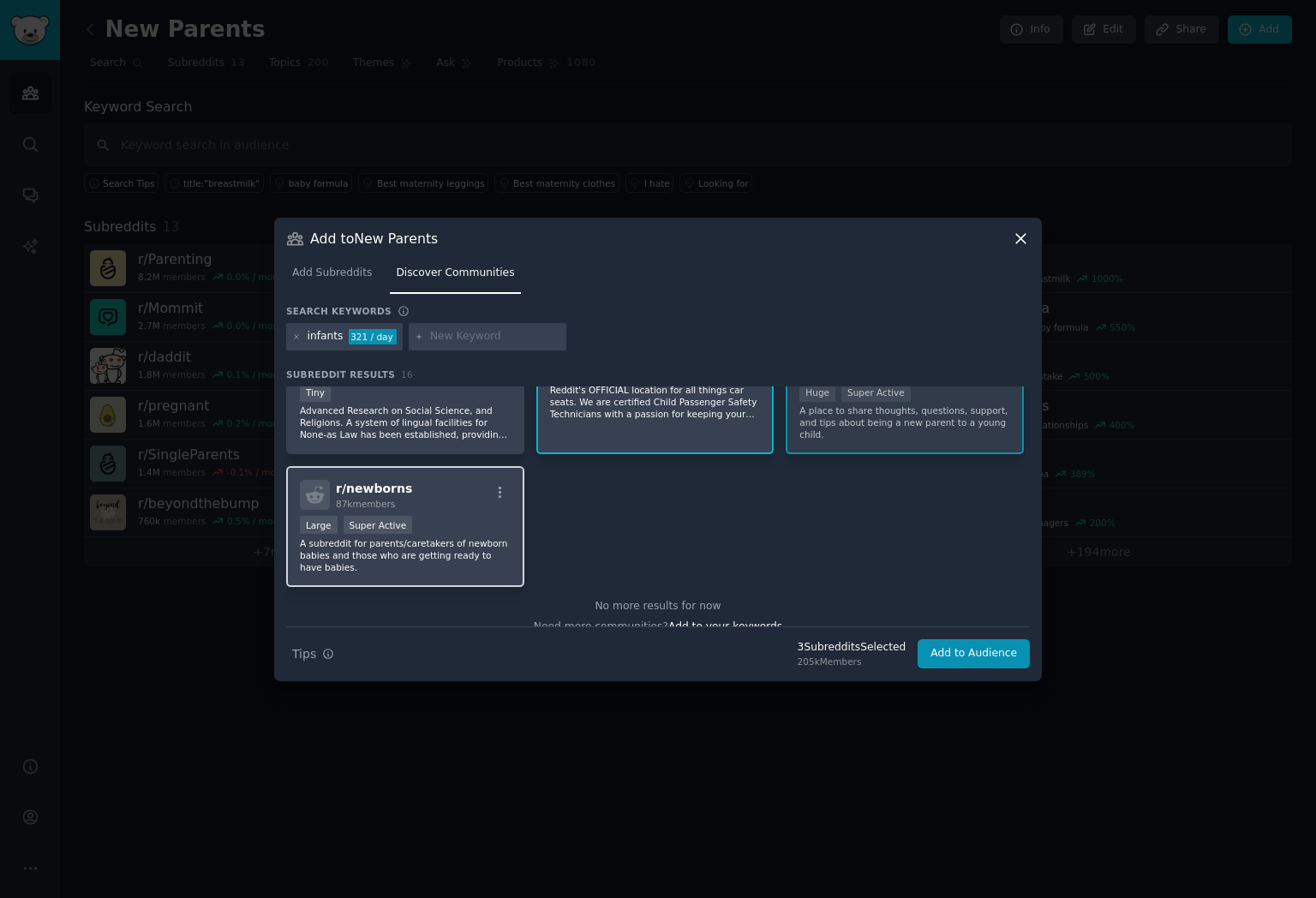
click at [476, 507] on div "r/ newborns 87k members" at bounding box center [405, 495] width 211 height 30
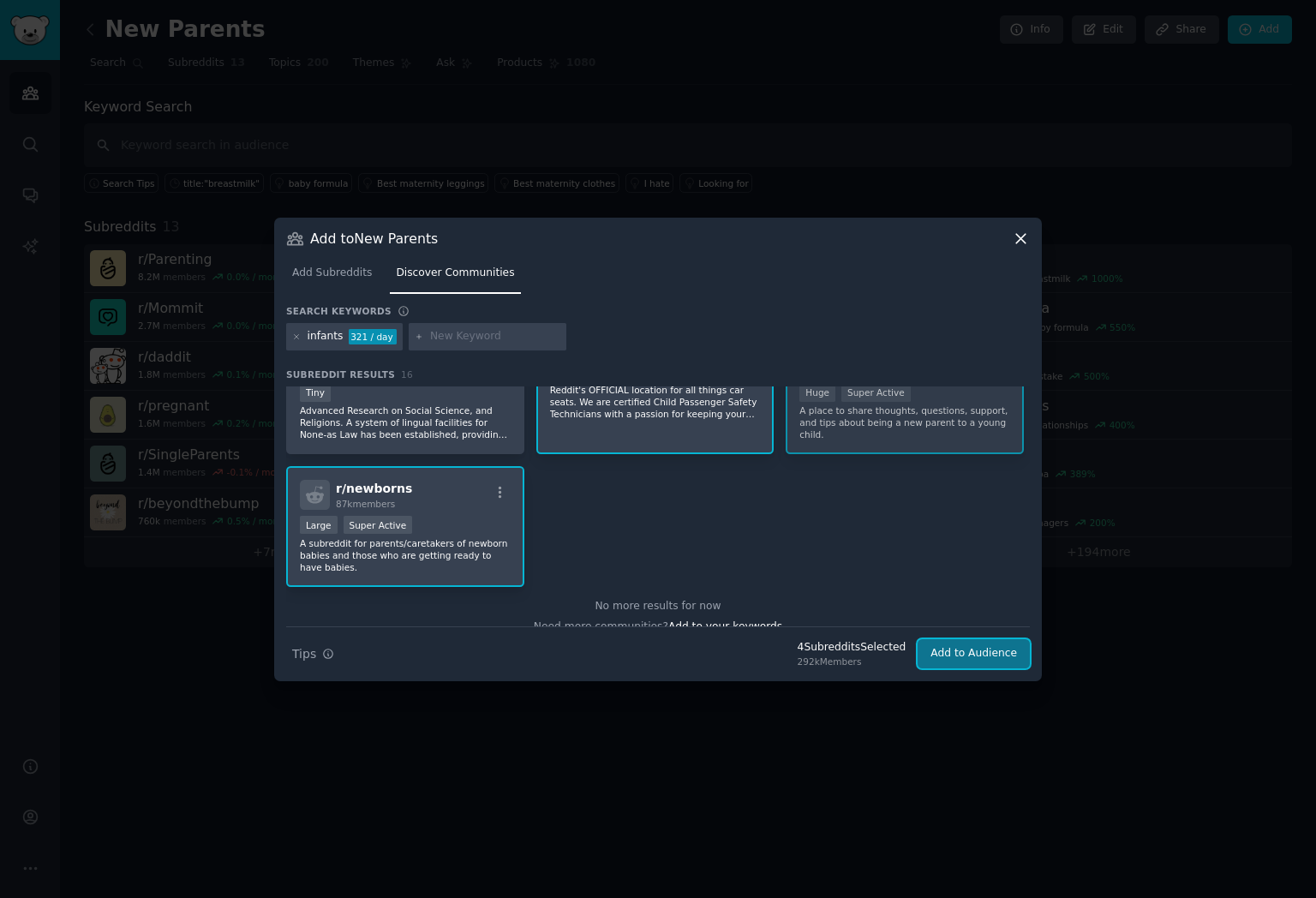
click at [1011, 647] on button "Add to Audience" at bounding box center [974, 653] width 112 height 29
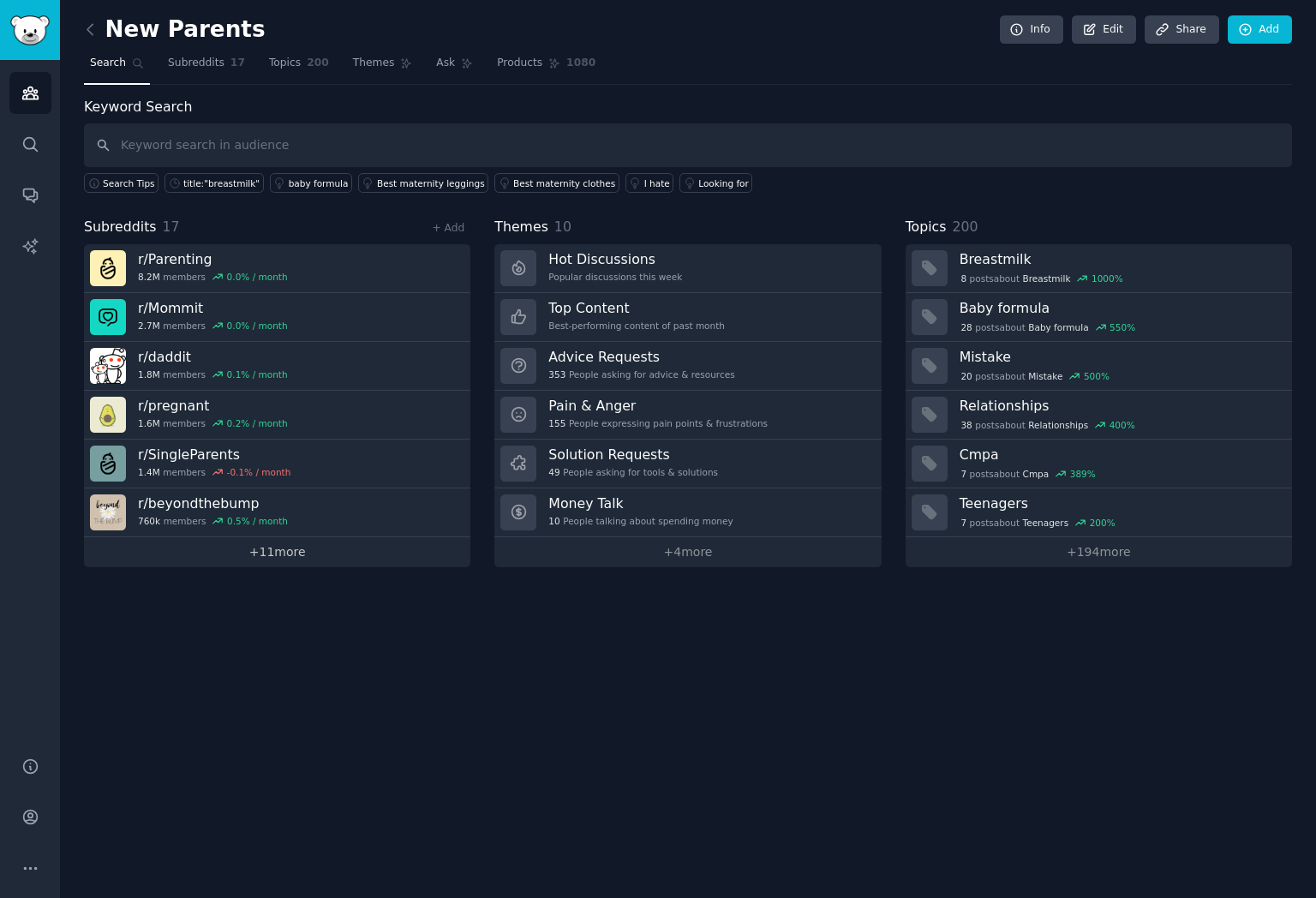
click at [382, 557] on link "+ 11 more" at bounding box center [277, 552] width 386 height 30
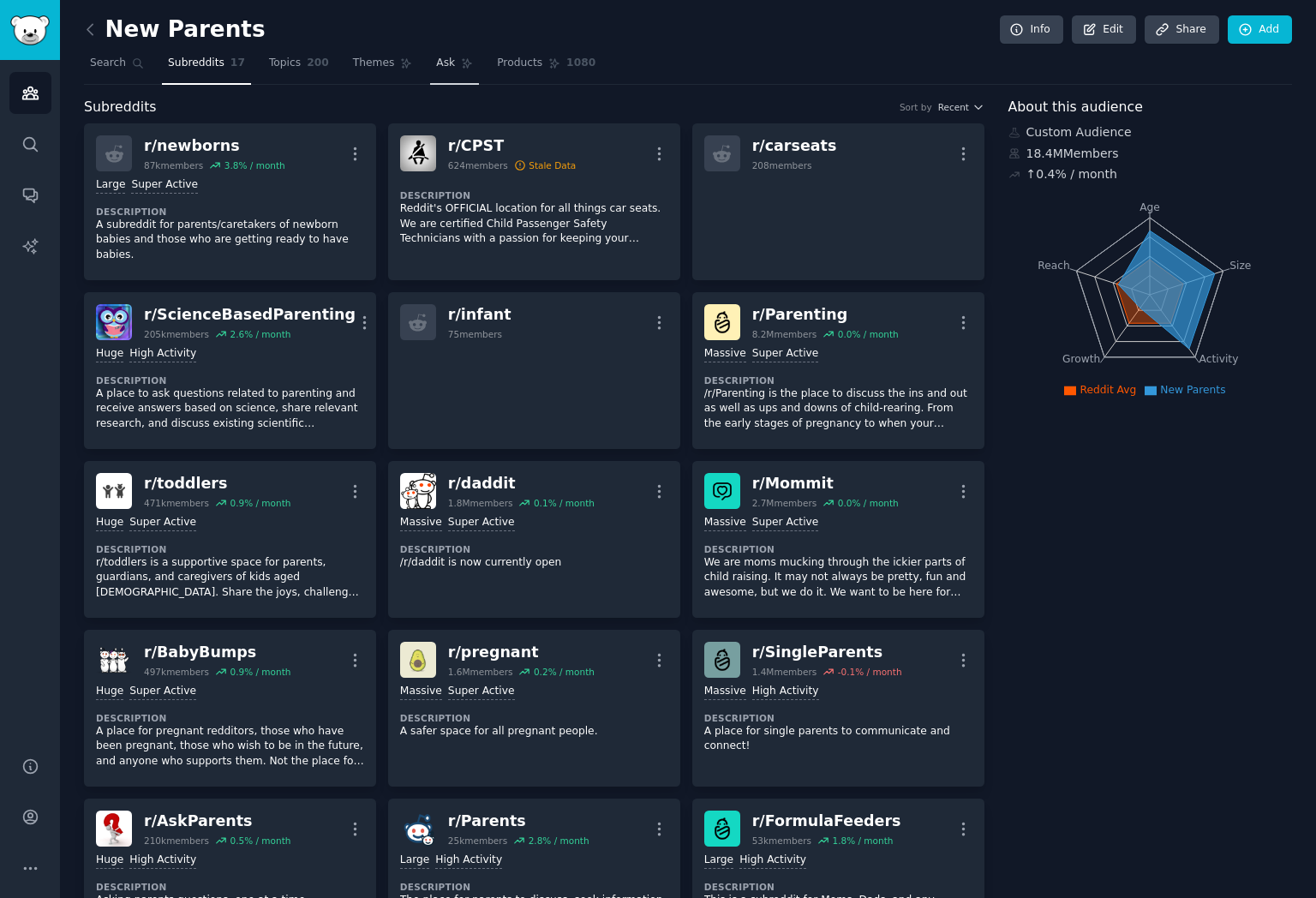
click at [437, 71] on link "Ask" at bounding box center [454, 67] width 49 height 35
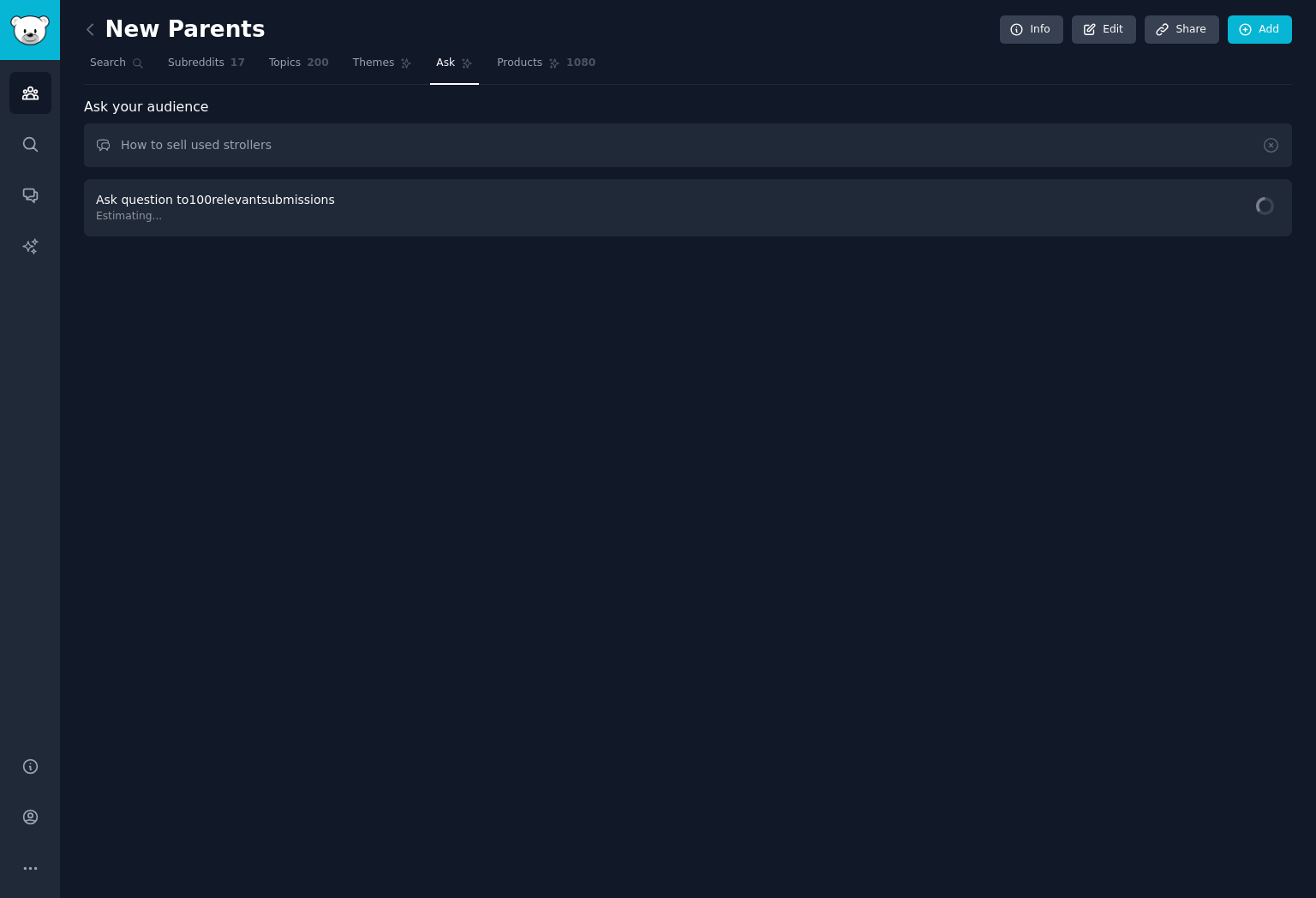
click at [246, 147] on input "How to sell used strollers" at bounding box center [687, 145] width 1207 height 44
type input "How to sell used baby items?"
click at [1253, 211] on span "Ask Question" at bounding box center [1231, 209] width 78 height 18
